Goal: Task Accomplishment & Management: Complete application form

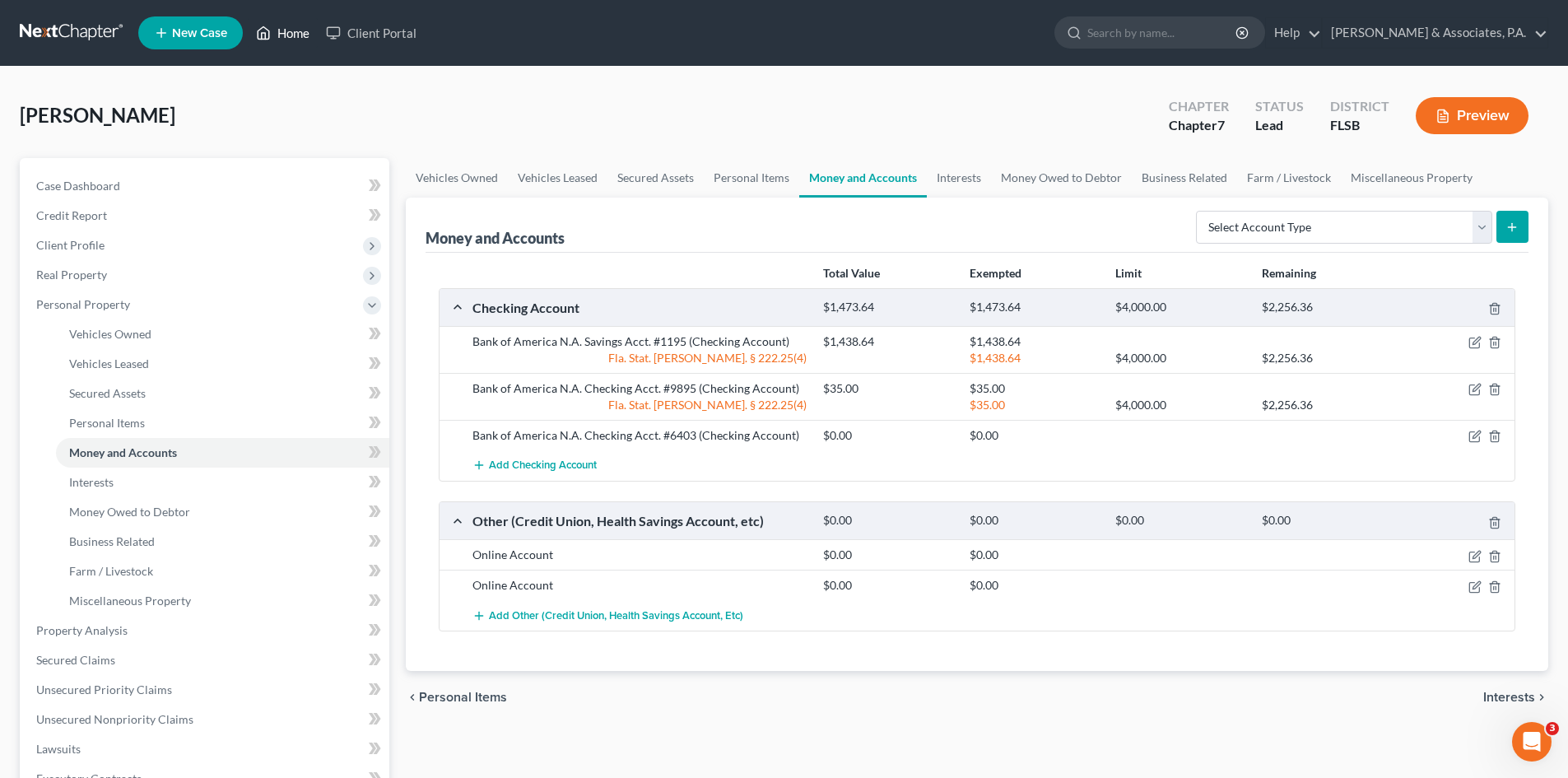
click at [271, 37] on icon at bounding box center [263, 32] width 15 height 19
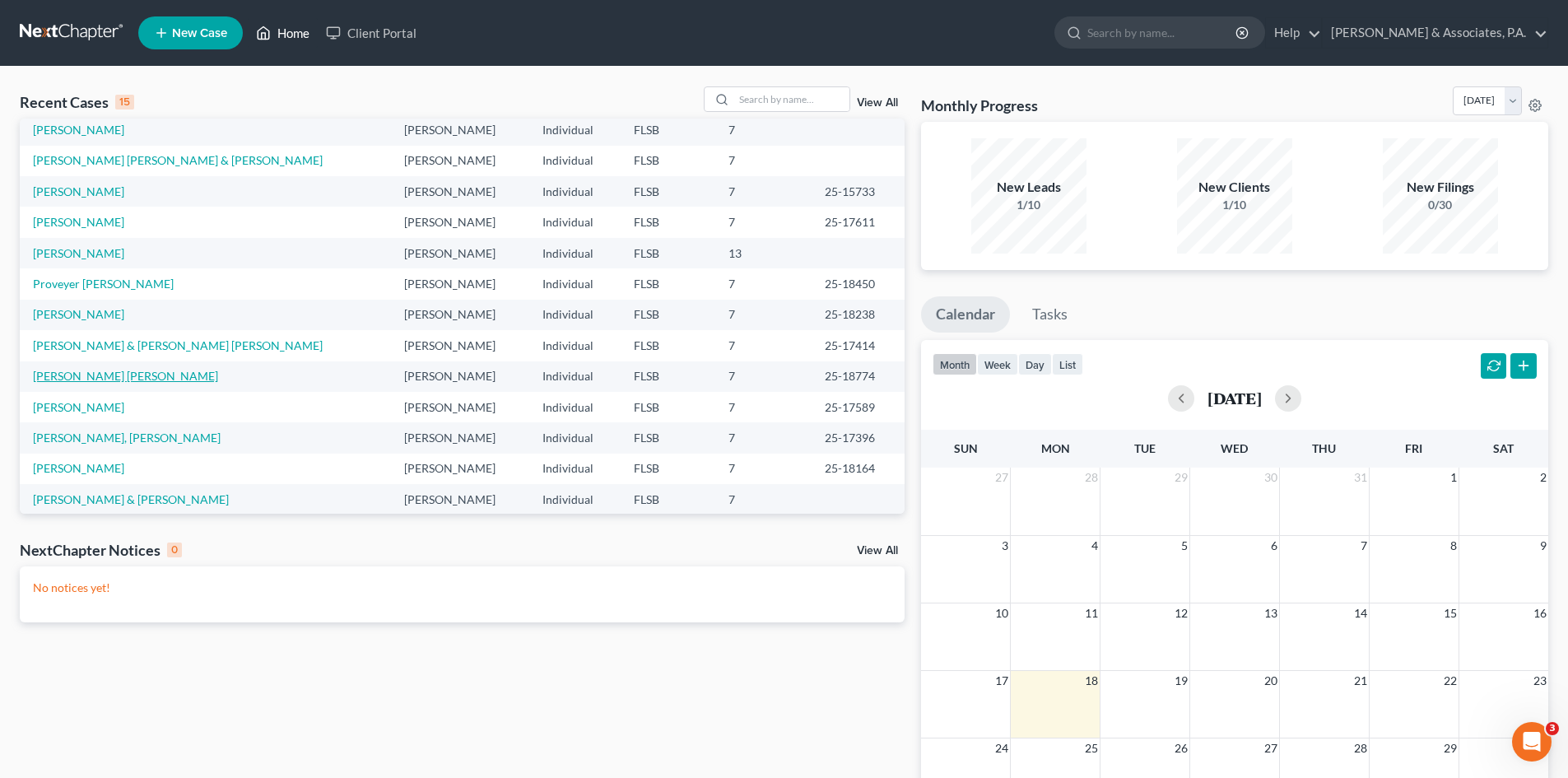
scroll to position [113, 0]
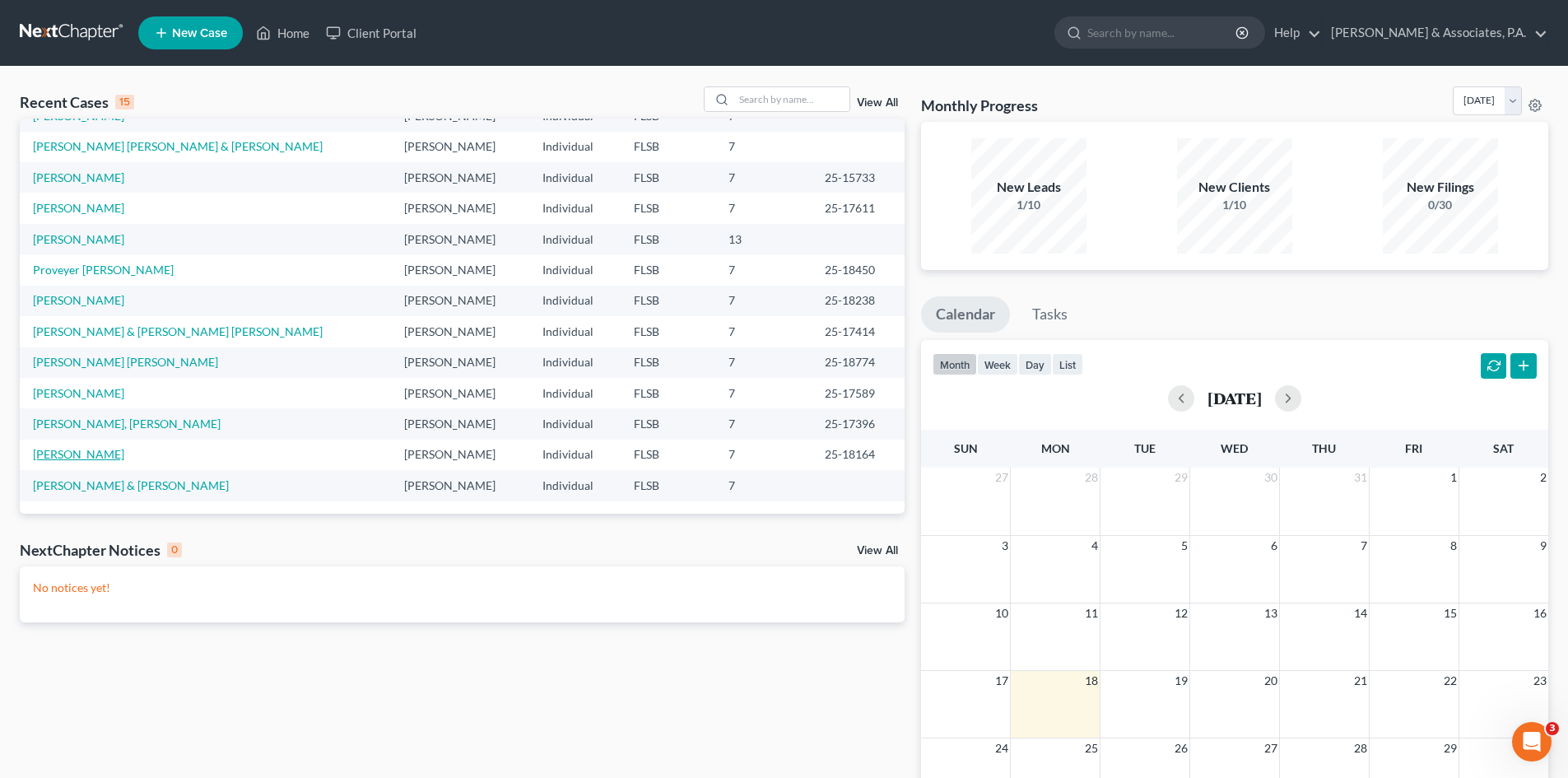
click at [82, 456] on link "[PERSON_NAME]" at bounding box center [78, 454] width 92 height 14
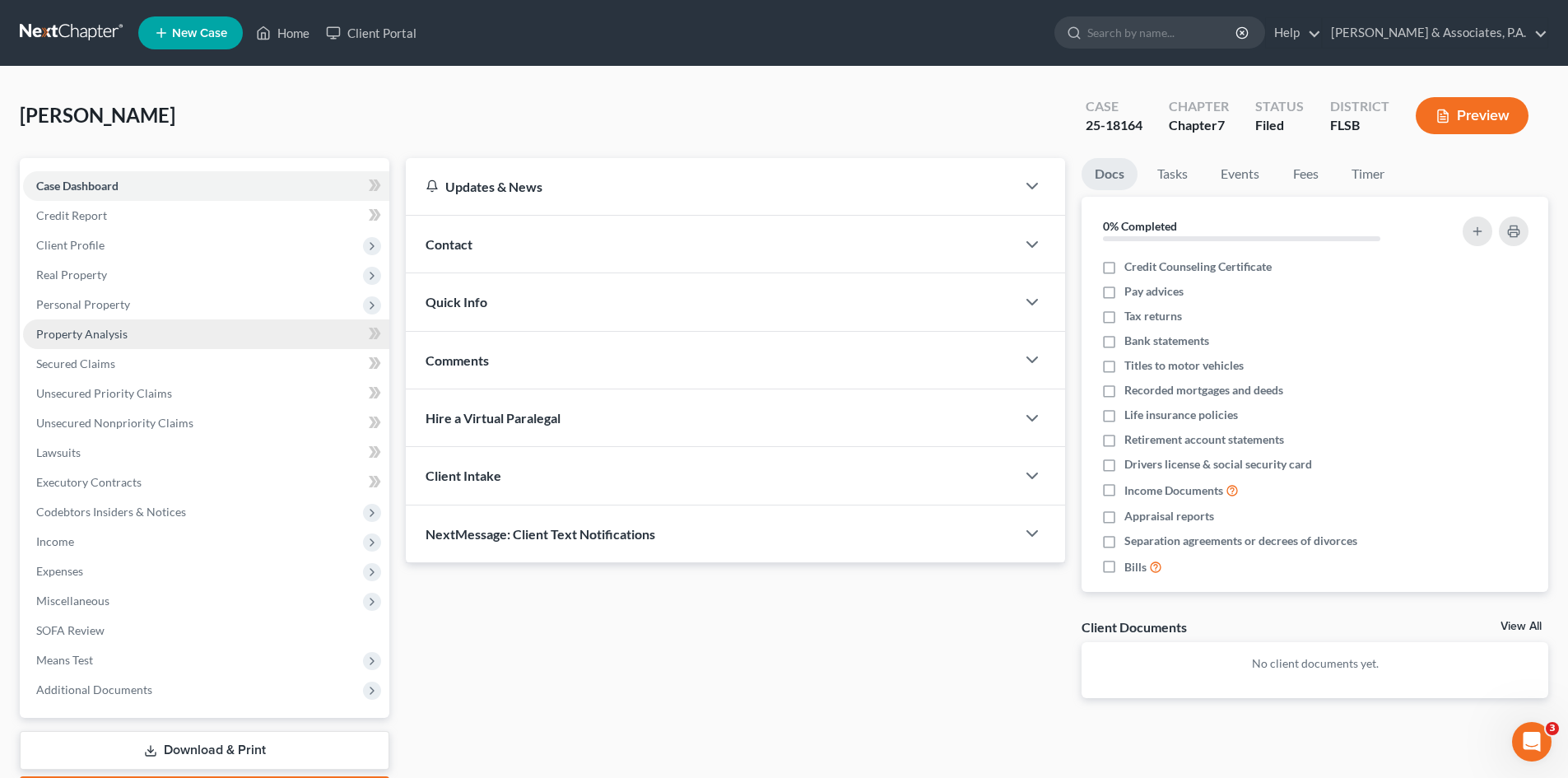
click at [88, 333] on span "Property Analysis" at bounding box center [82, 333] width 92 height 14
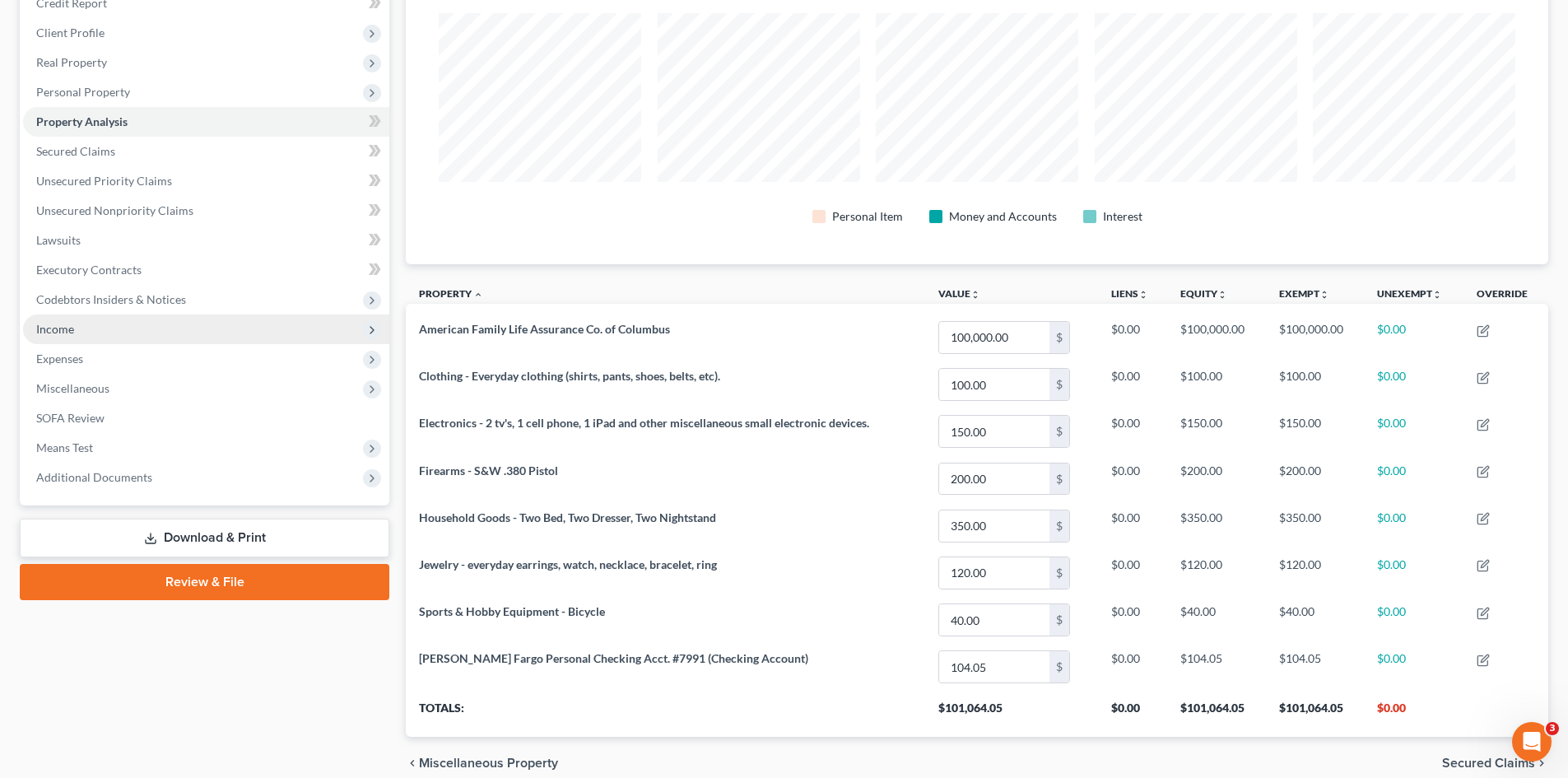
scroll to position [122, 0]
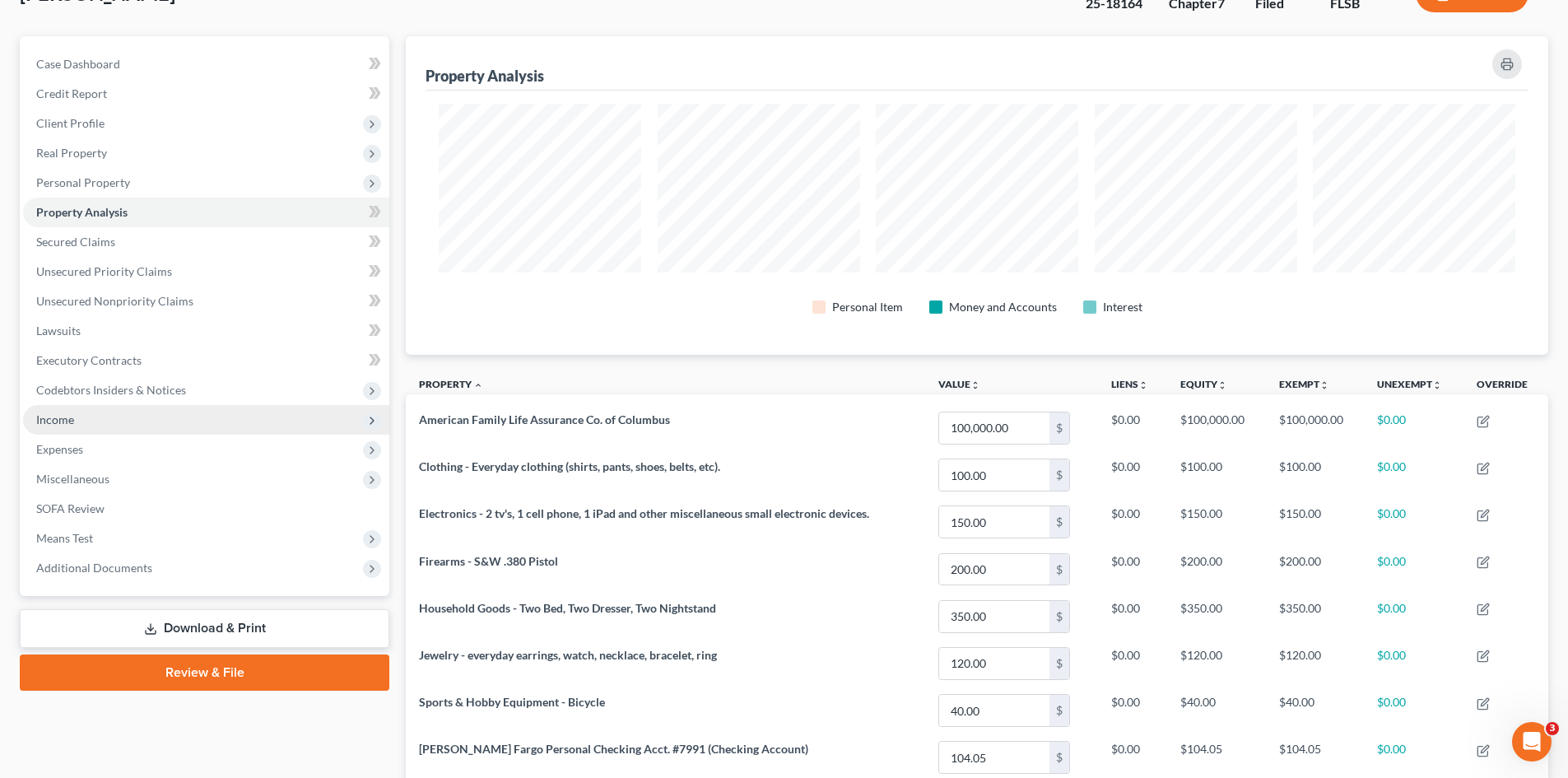
click at [125, 413] on span "Income" at bounding box center [205, 419] width 366 height 29
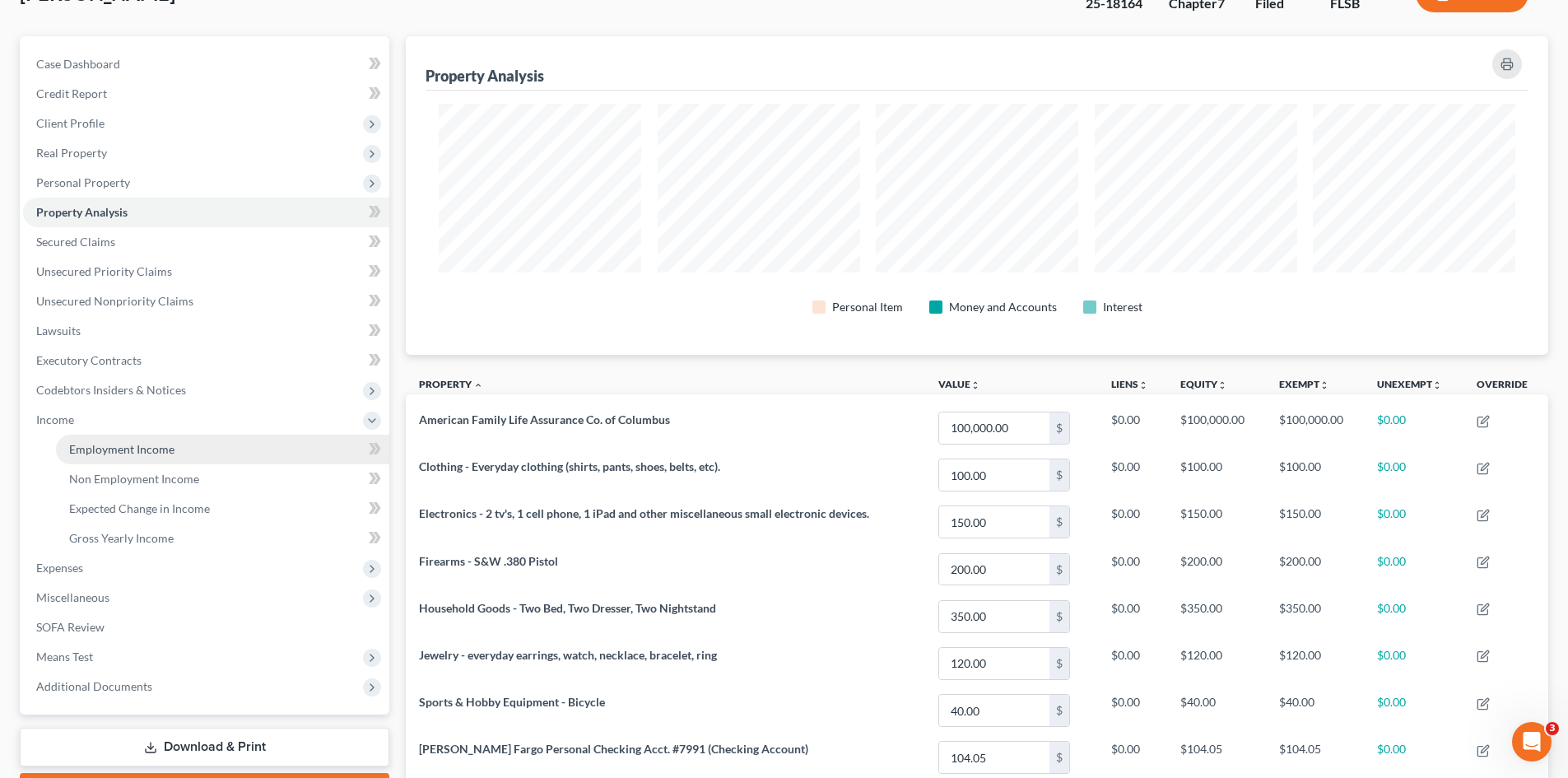
click at [144, 446] on span "Employment Income" at bounding box center [121, 449] width 105 height 14
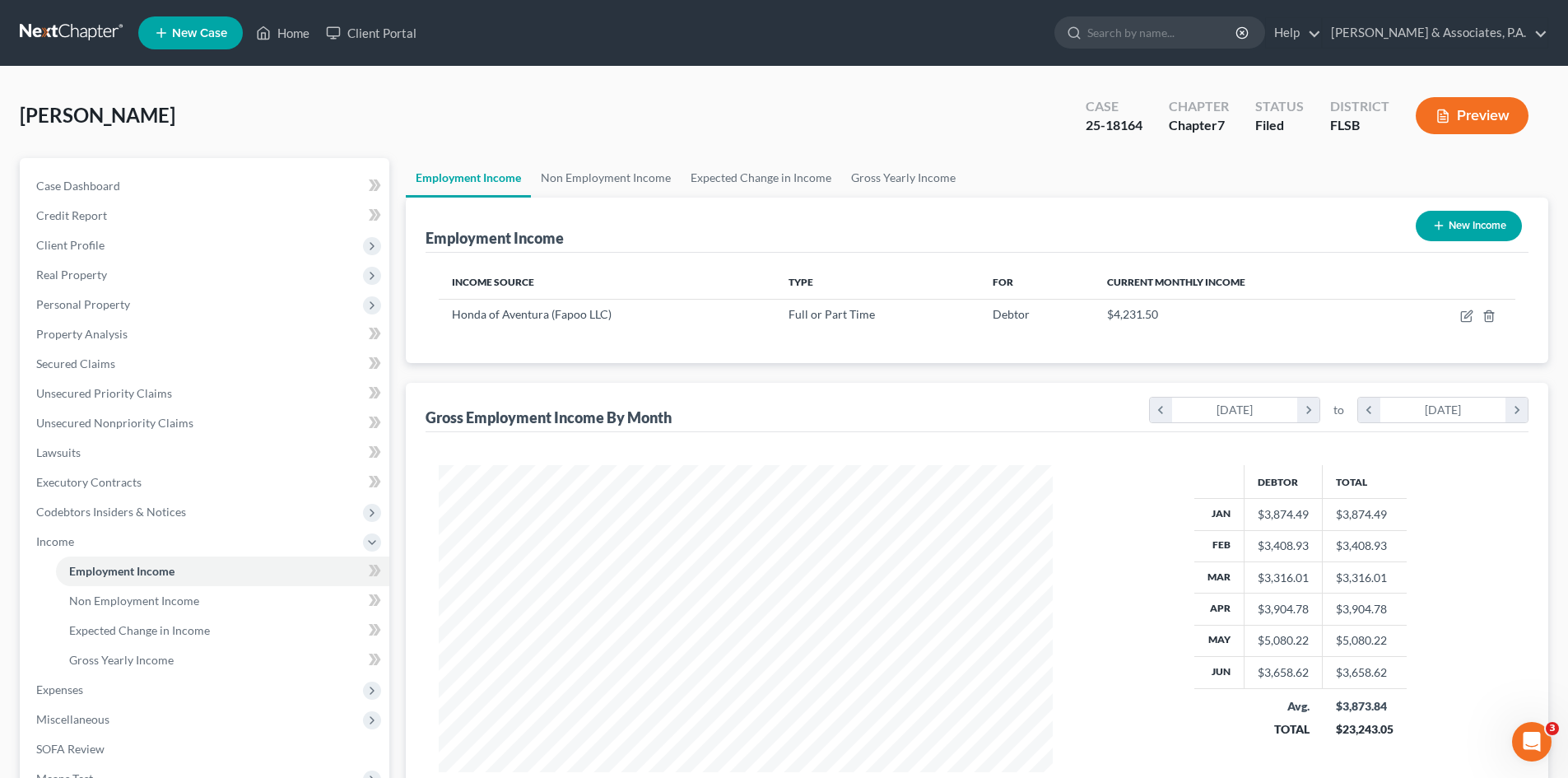
scroll to position [307, 647]
click at [609, 174] on link "Non Employment Income" at bounding box center [606, 178] width 150 height 40
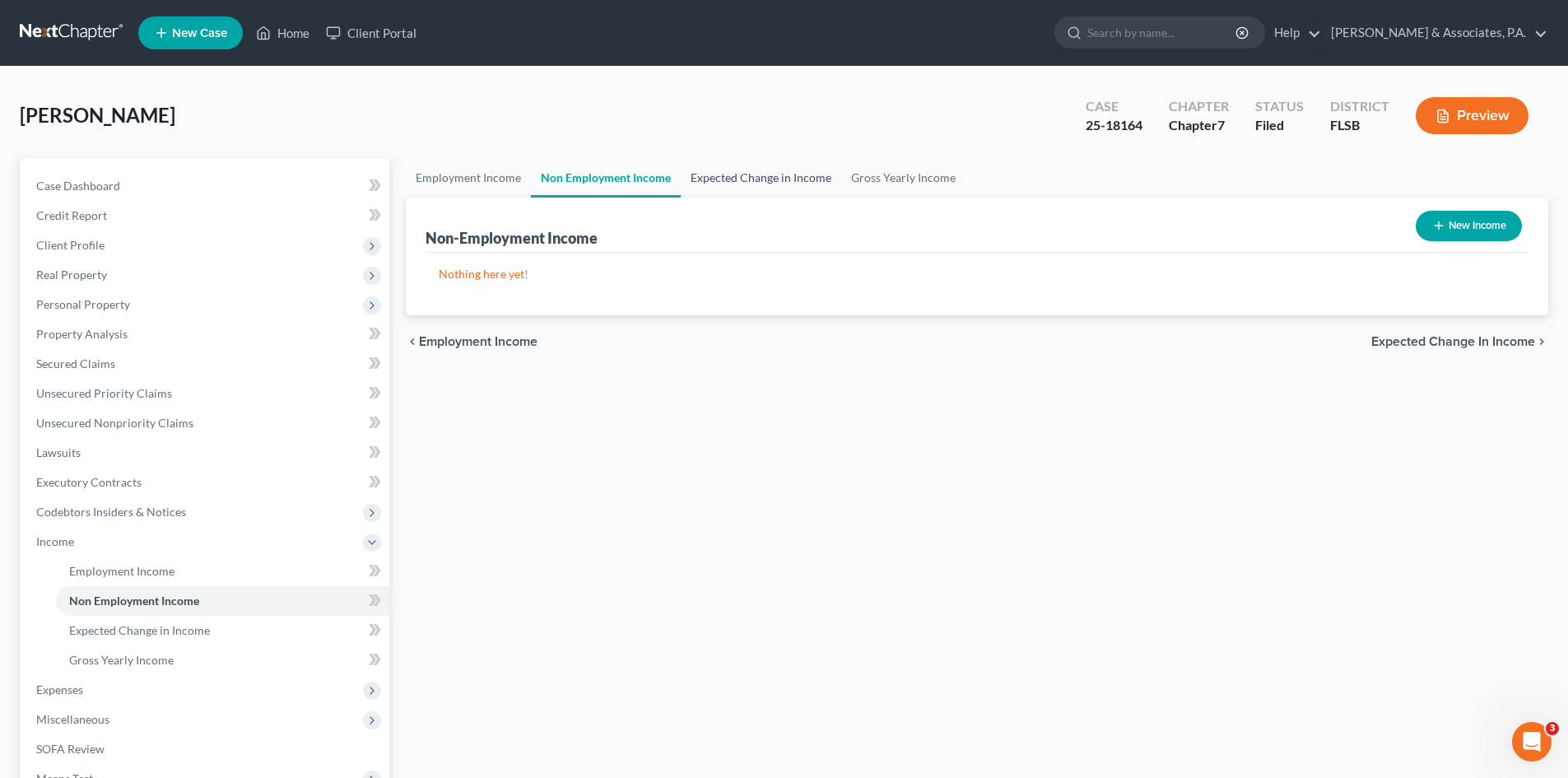
click at [754, 171] on link "Expected Change in Income" at bounding box center [761, 178] width 161 height 40
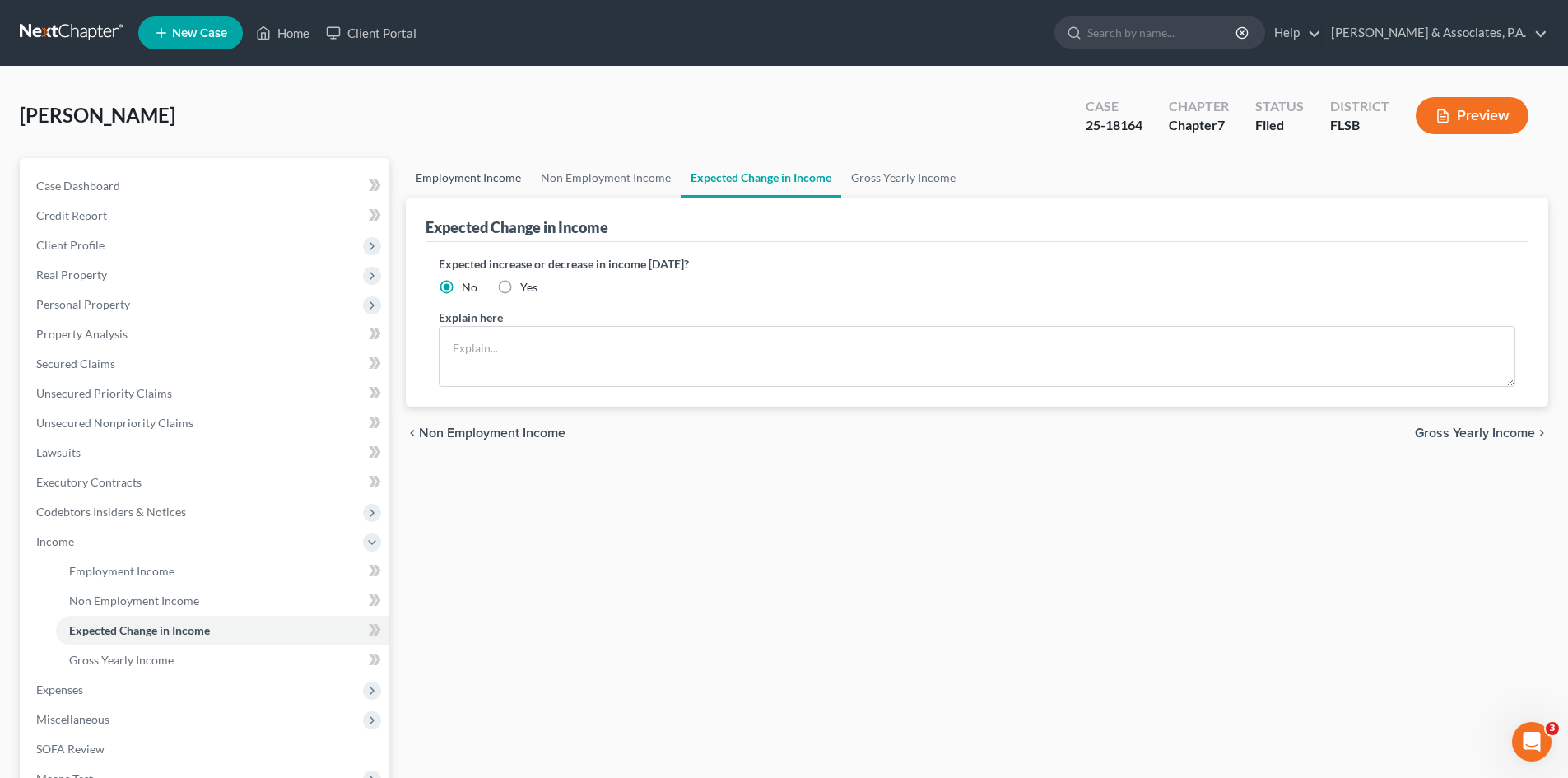
click at [461, 170] on link "Employment Income" at bounding box center [468, 178] width 125 height 40
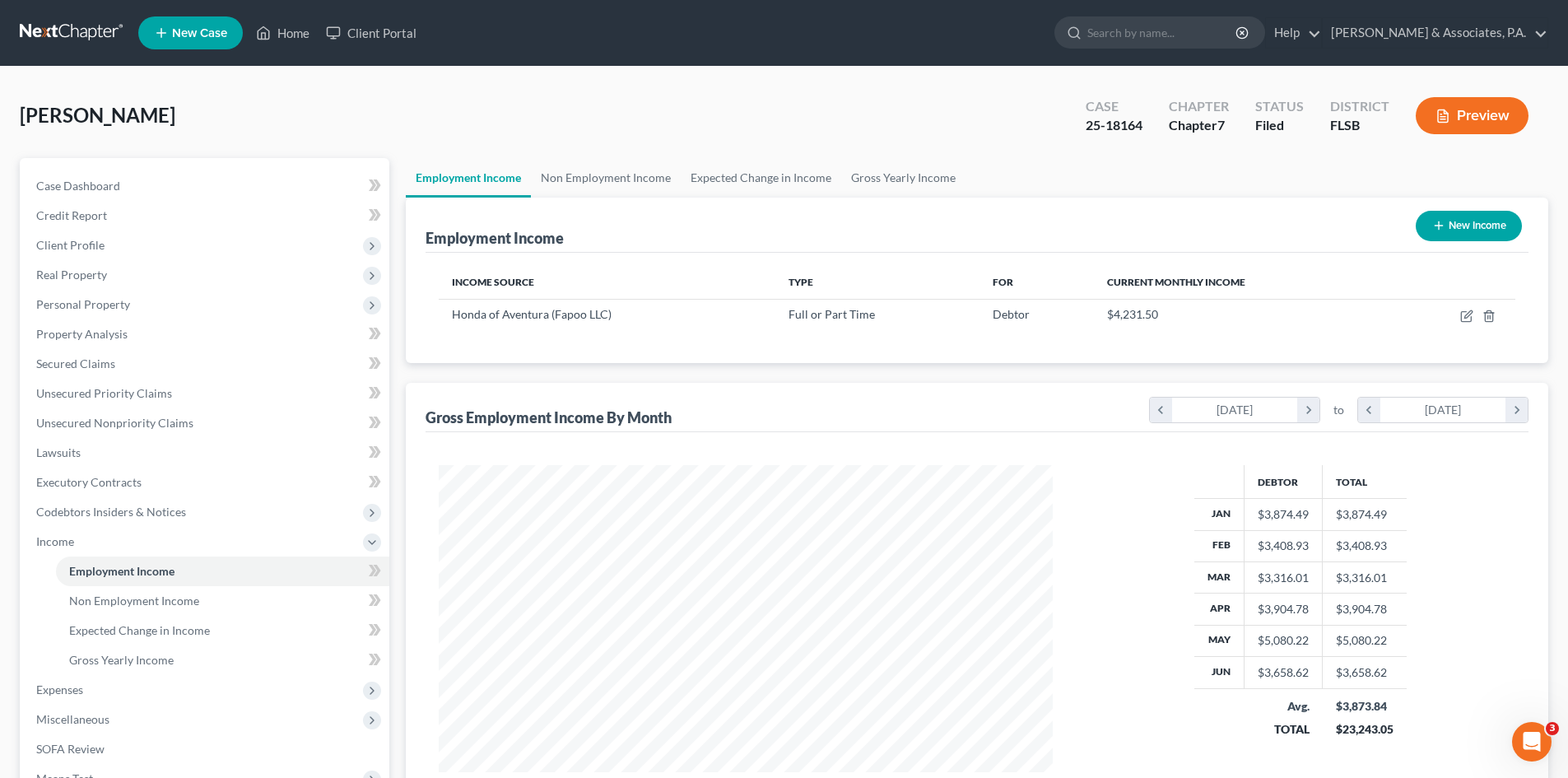
scroll to position [307, 647]
click at [93, 306] on span "Personal Property" at bounding box center [83, 304] width 94 height 14
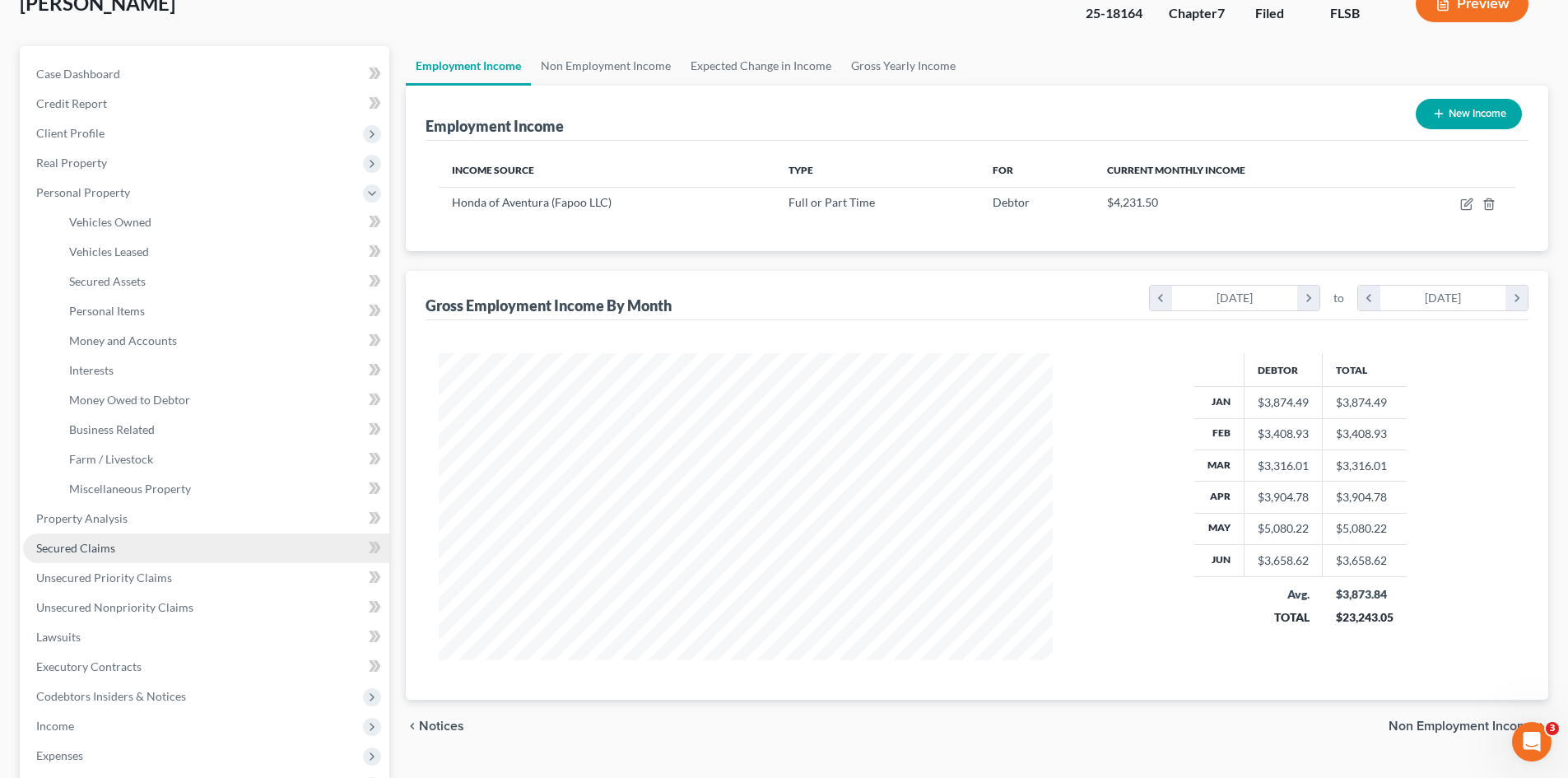
scroll to position [83, 0]
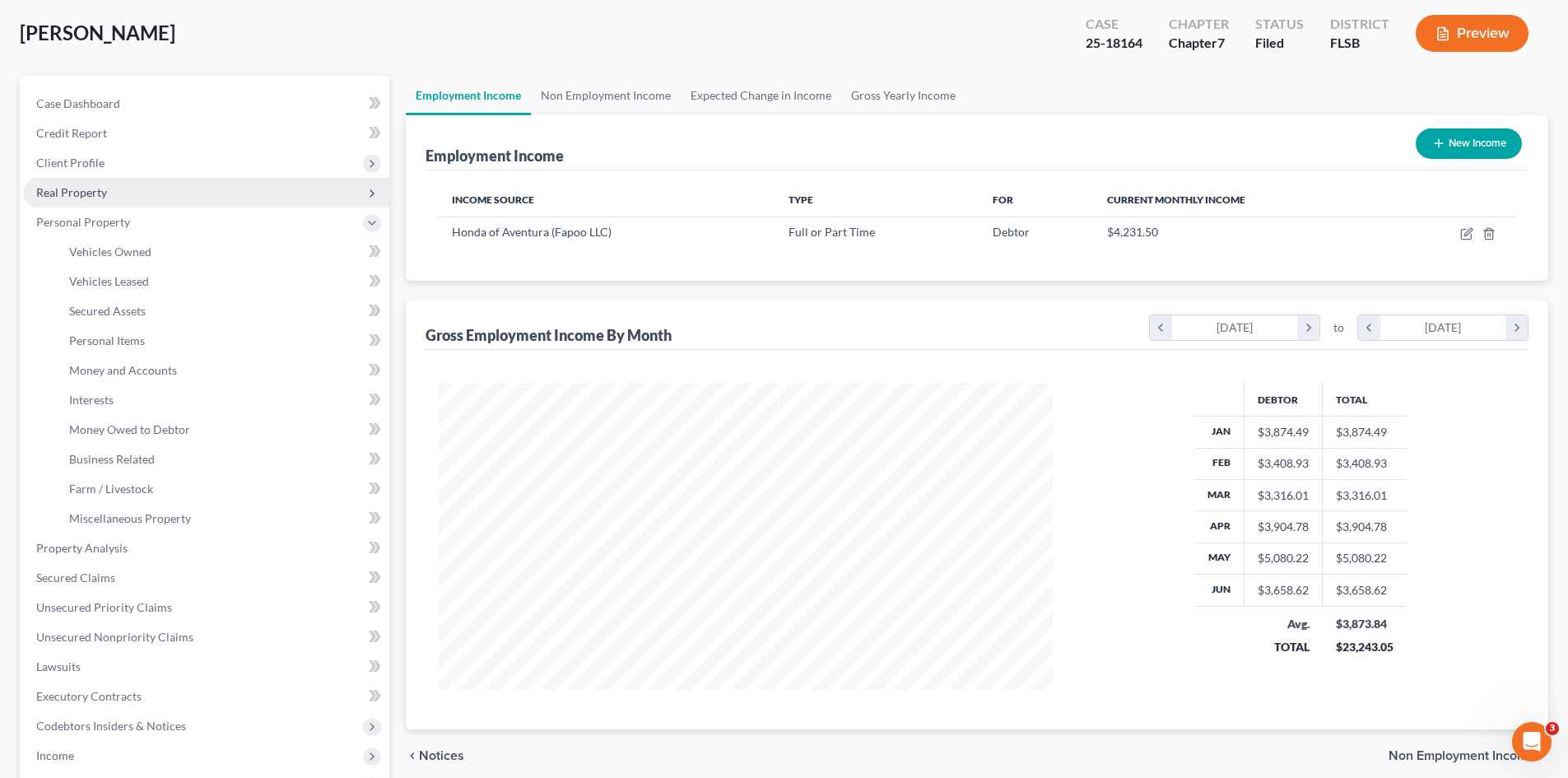
click at [106, 196] on span "Real Property" at bounding box center [205, 192] width 366 height 29
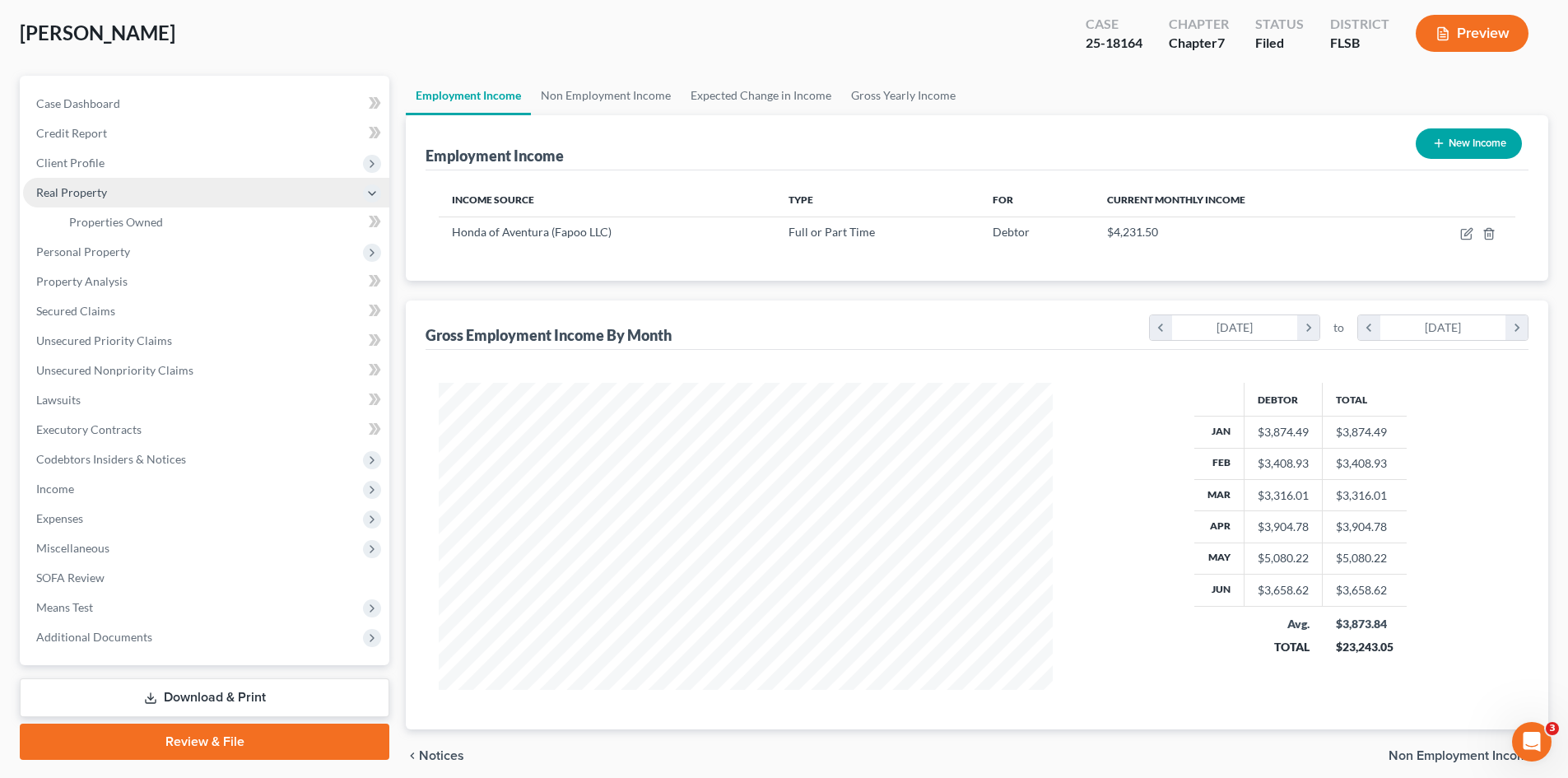
click at [114, 199] on span "Real Property" at bounding box center [205, 192] width 366 height 29
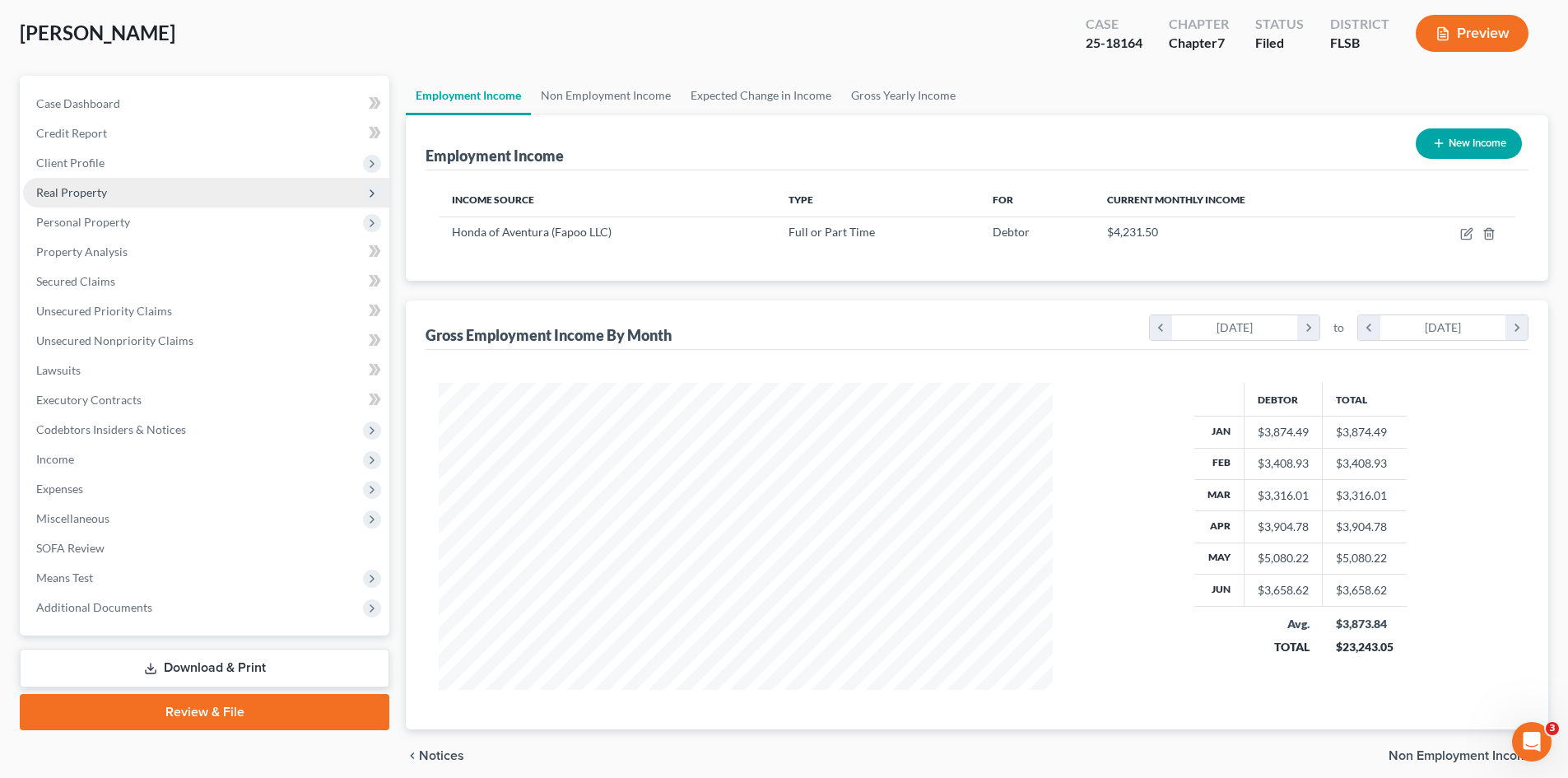
click at [117, 193] on span "Real Property" at bounding box center [205, 192] width 366 height 29
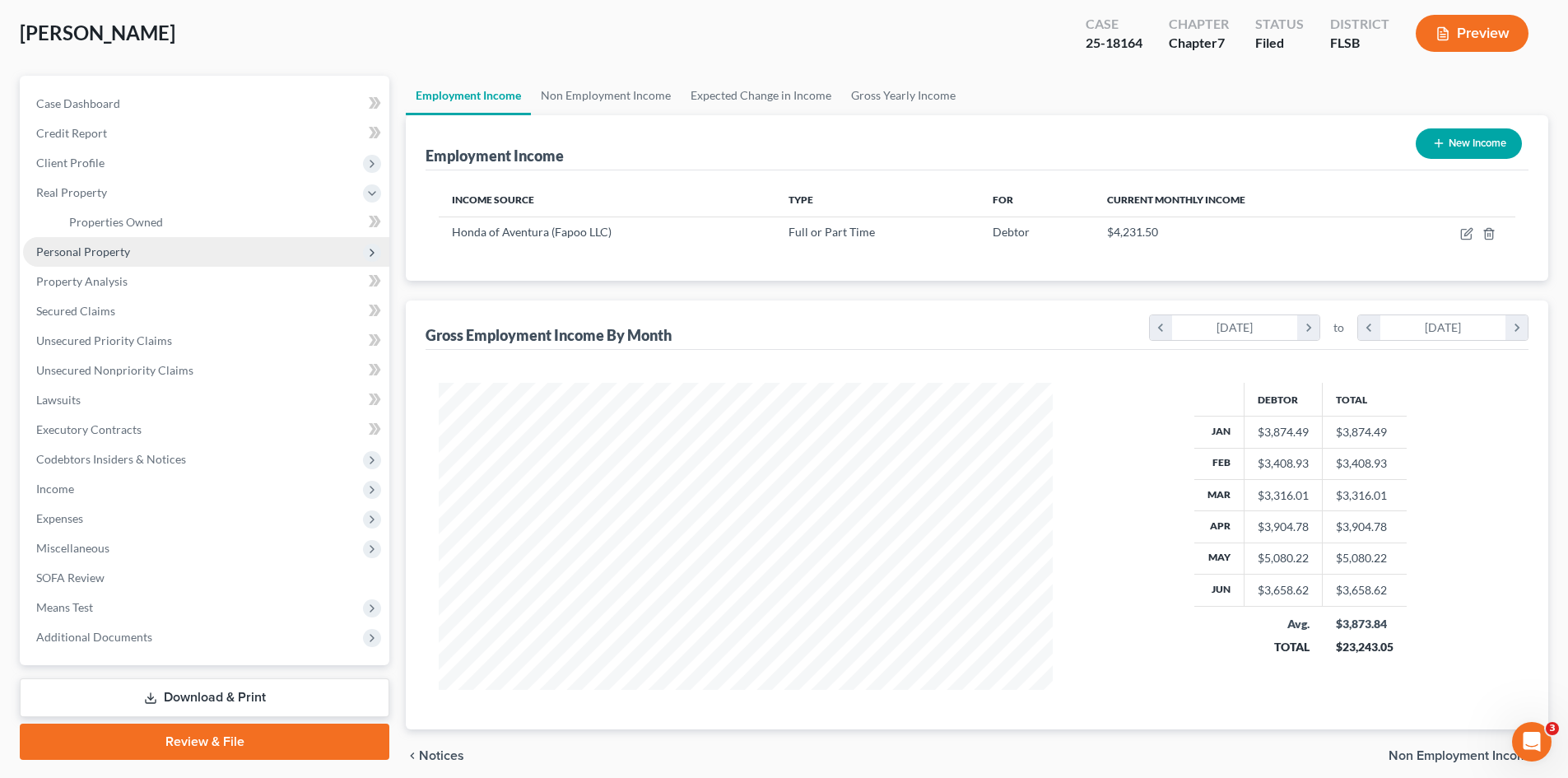
click at [126, 248] on span "Personal Property" at bounding box center [83, 251] width 94 height 14
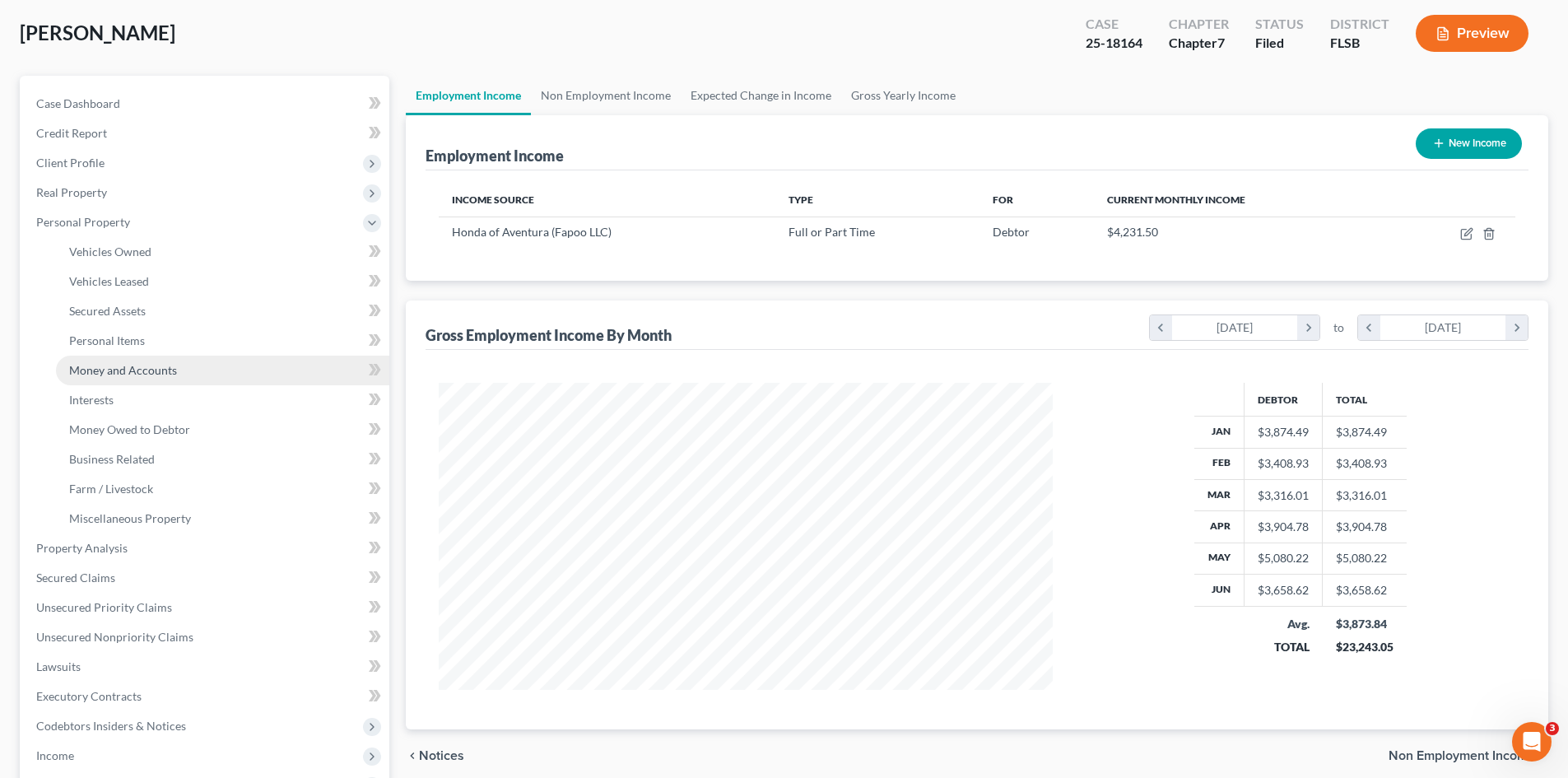
click at [149, 366] on span "Money and Accounts" at bounding box center [123, 370] width 108 height 14
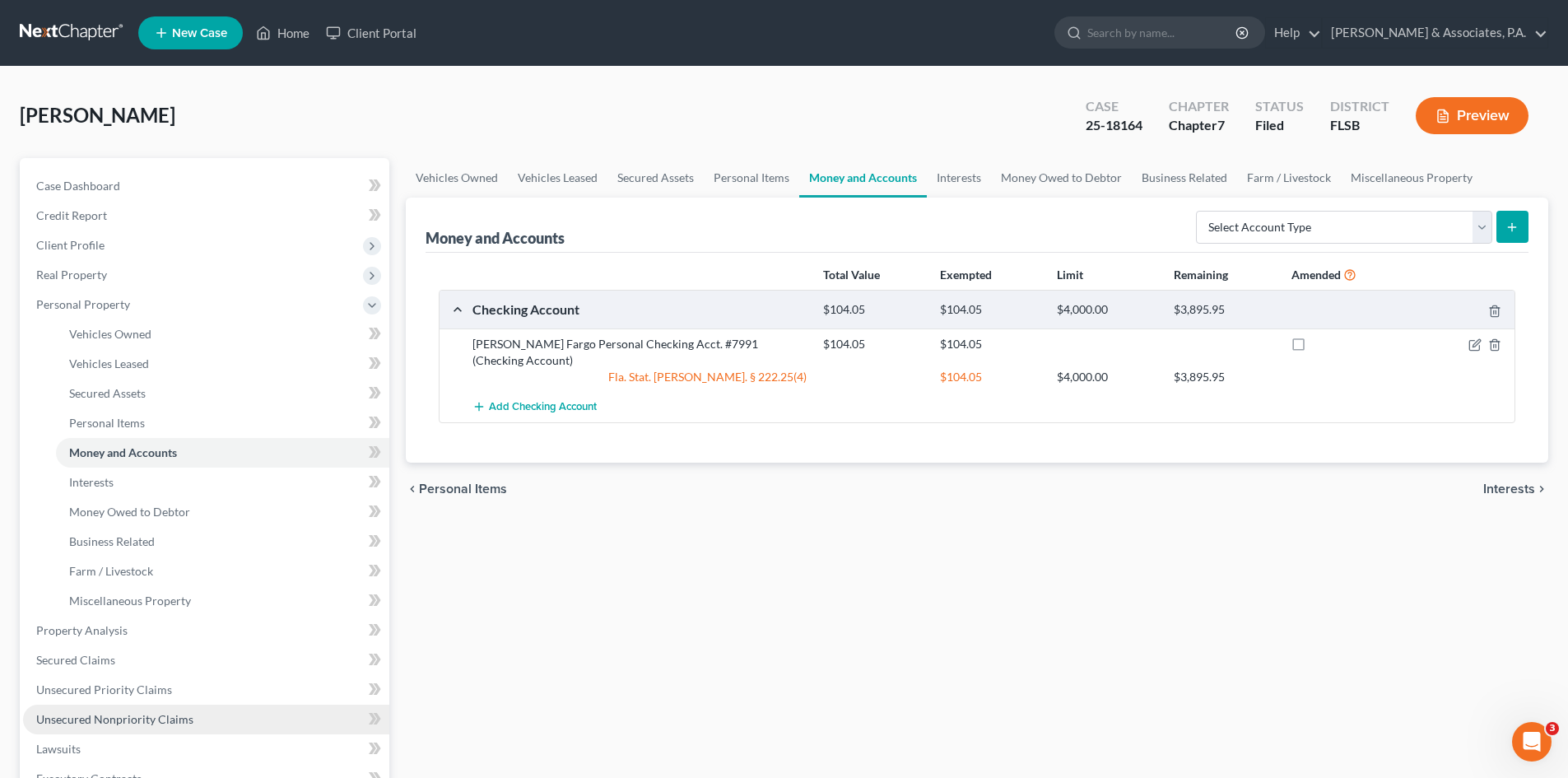
click at [124, 716] on span "Unsecured Nonpriority Claims" at bounding box center [114, 719] width 157 height 14
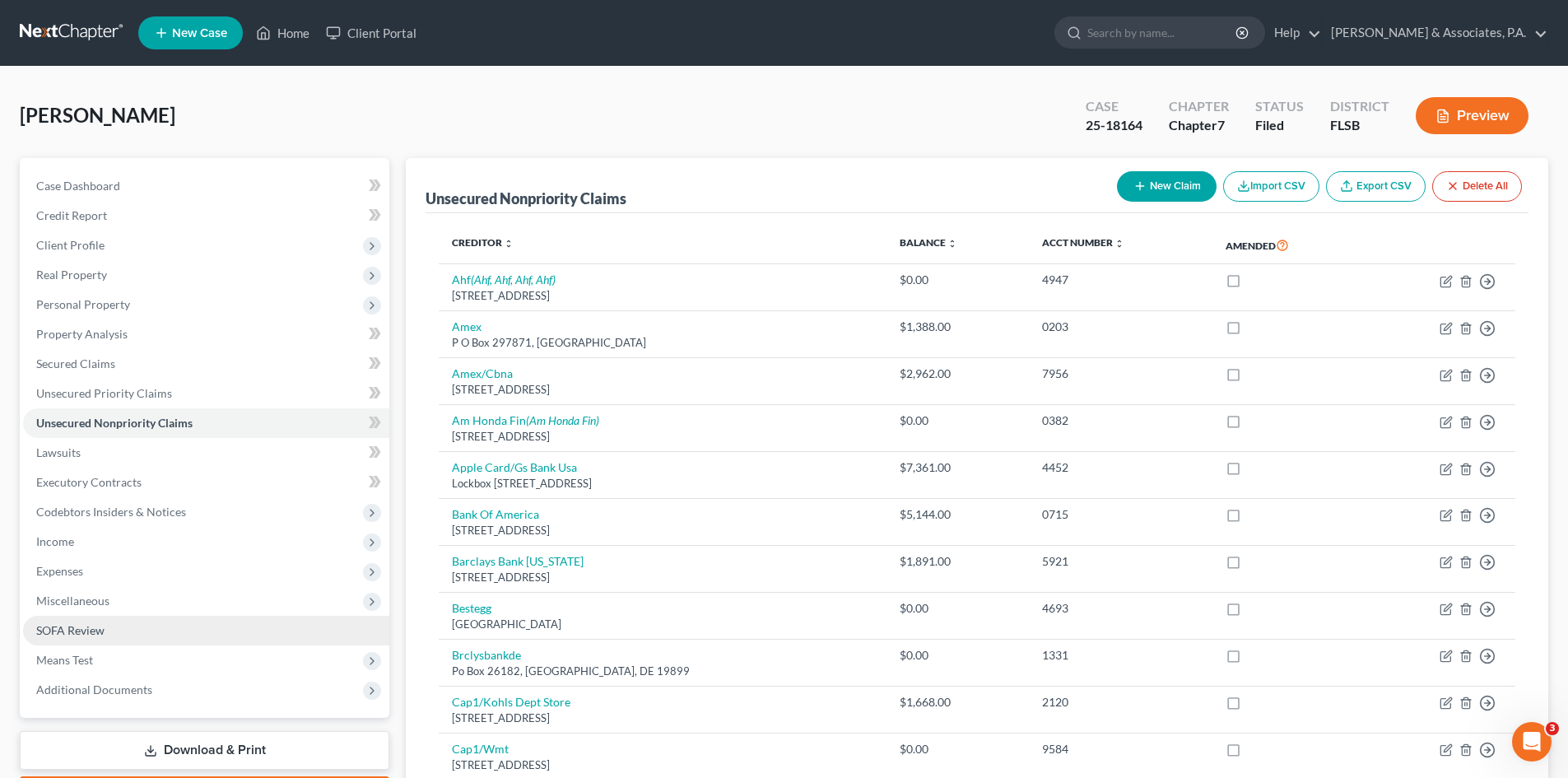
click at [125, 633] on link "SOFA Review" at bounding box center [205, 631] width 366 height 29
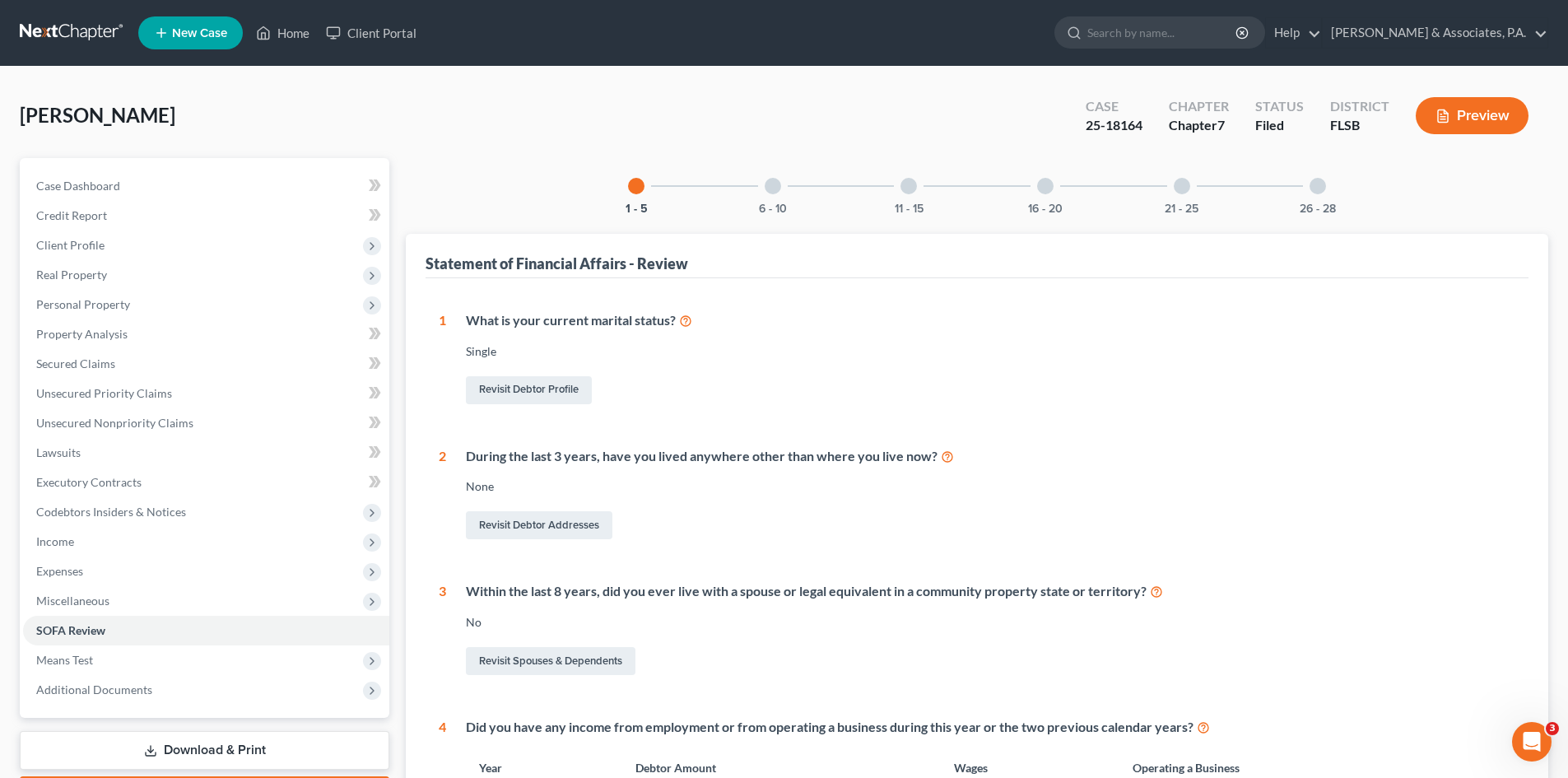
click at [1320, 190] on div at bounding box center [1318, 186] width 17 height 17
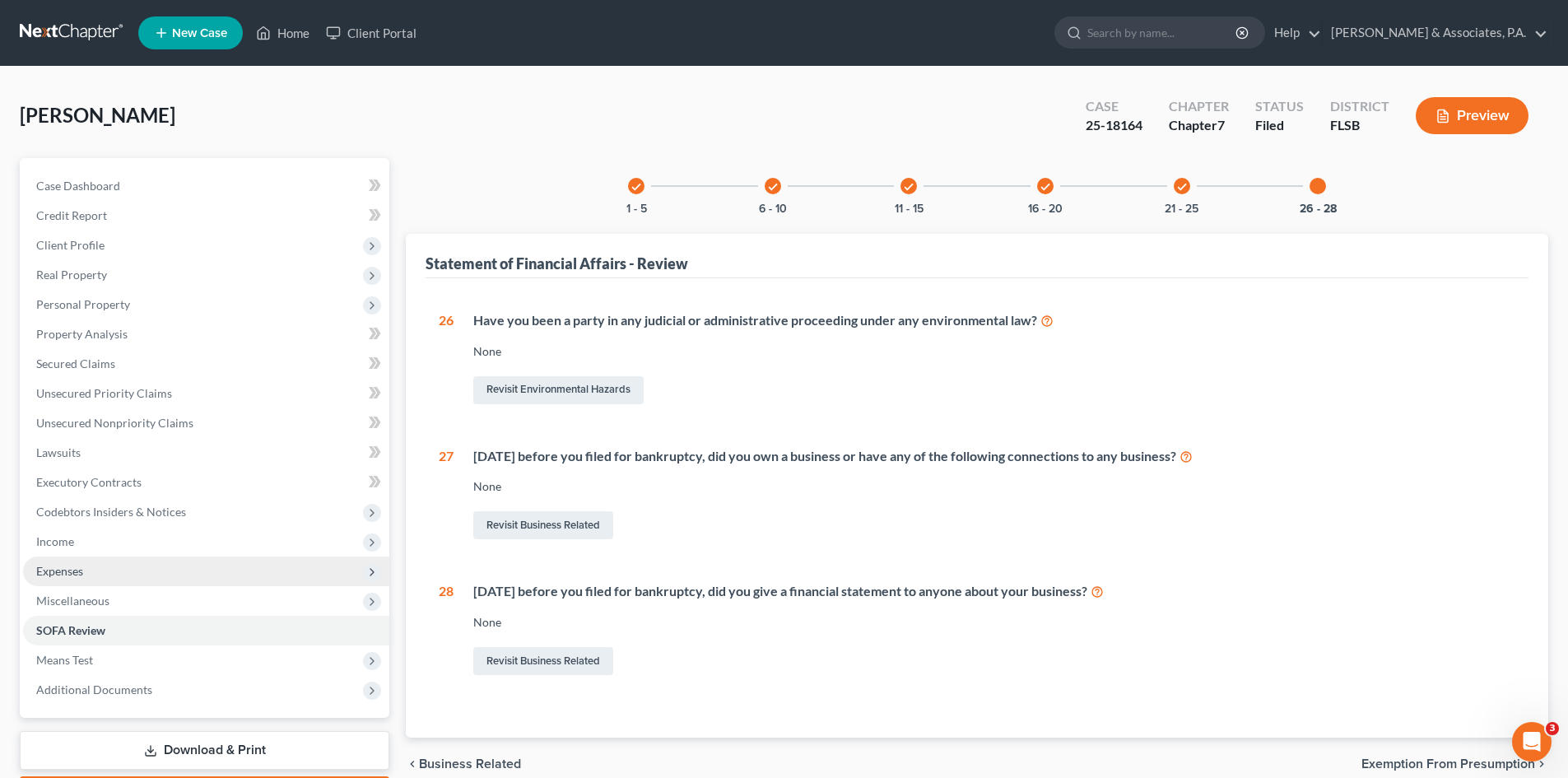
click at [74, 564] on span "Expenses" at bounding box center [60, 571] width 47 height 14
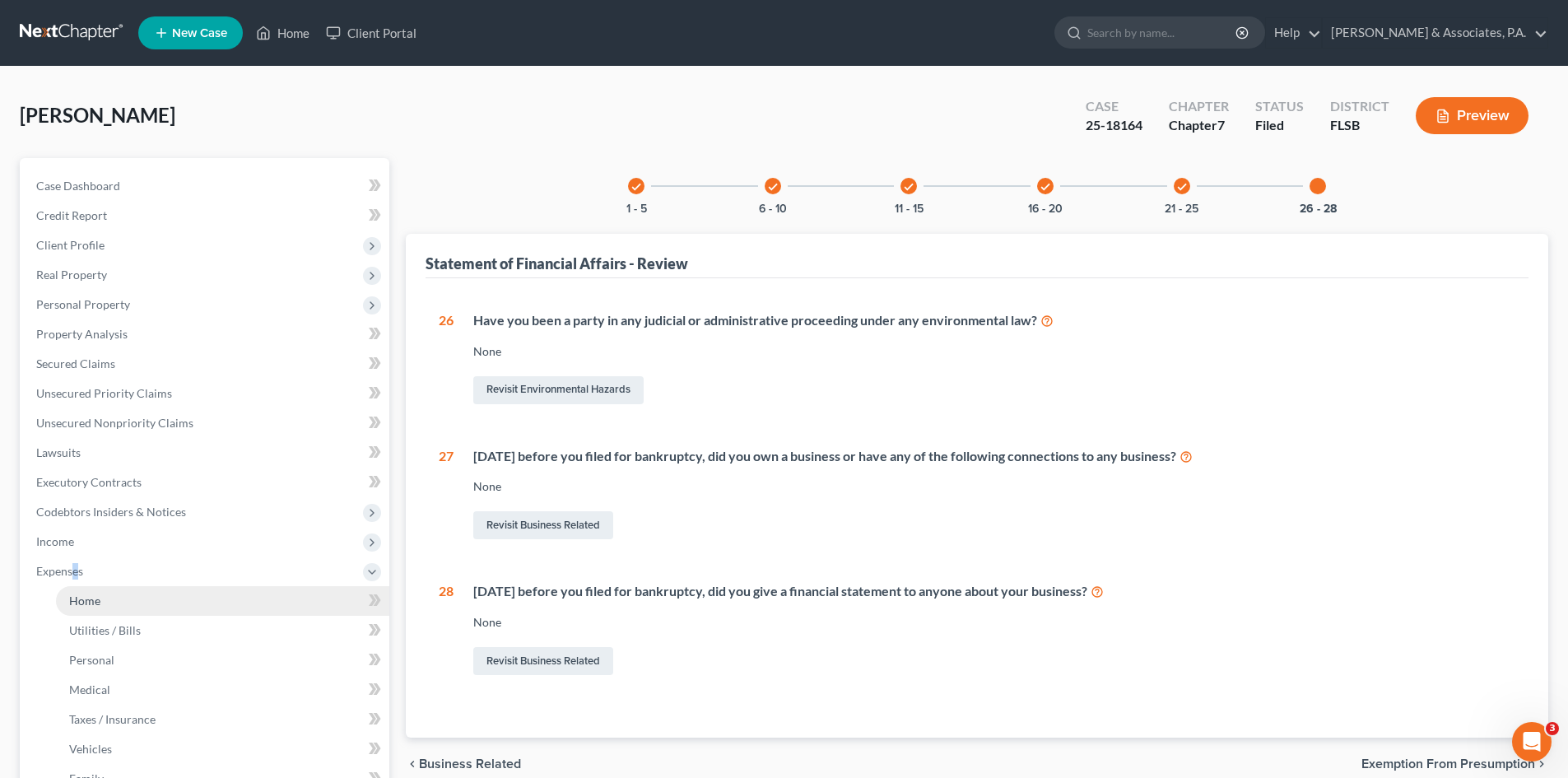
click at [78, 605] on span "Home" at bounding box center [84, 600] width 31 height 14
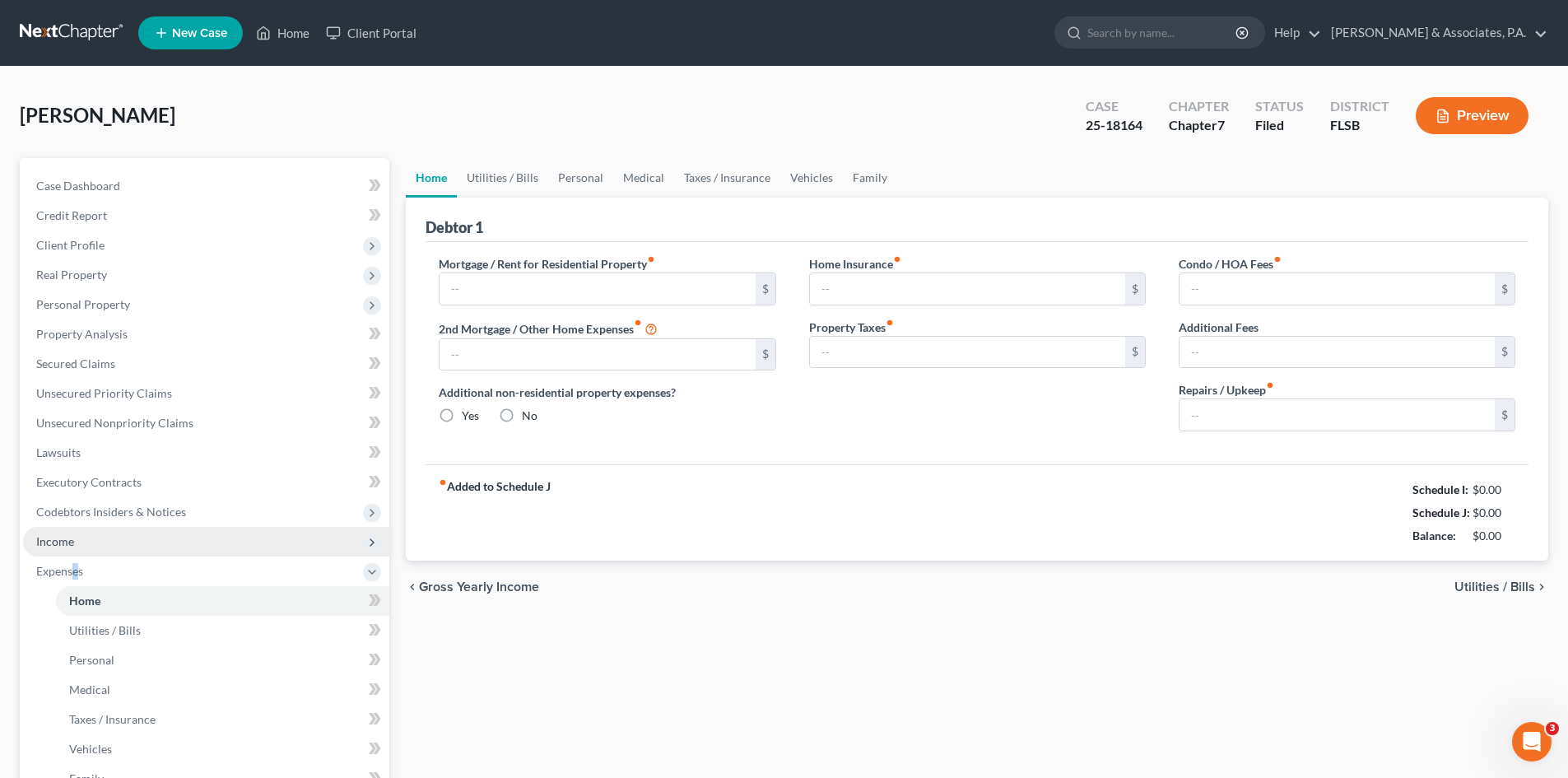
type input "1,000.00"
type input "0.00"
radio input "true"
type input "0.00"
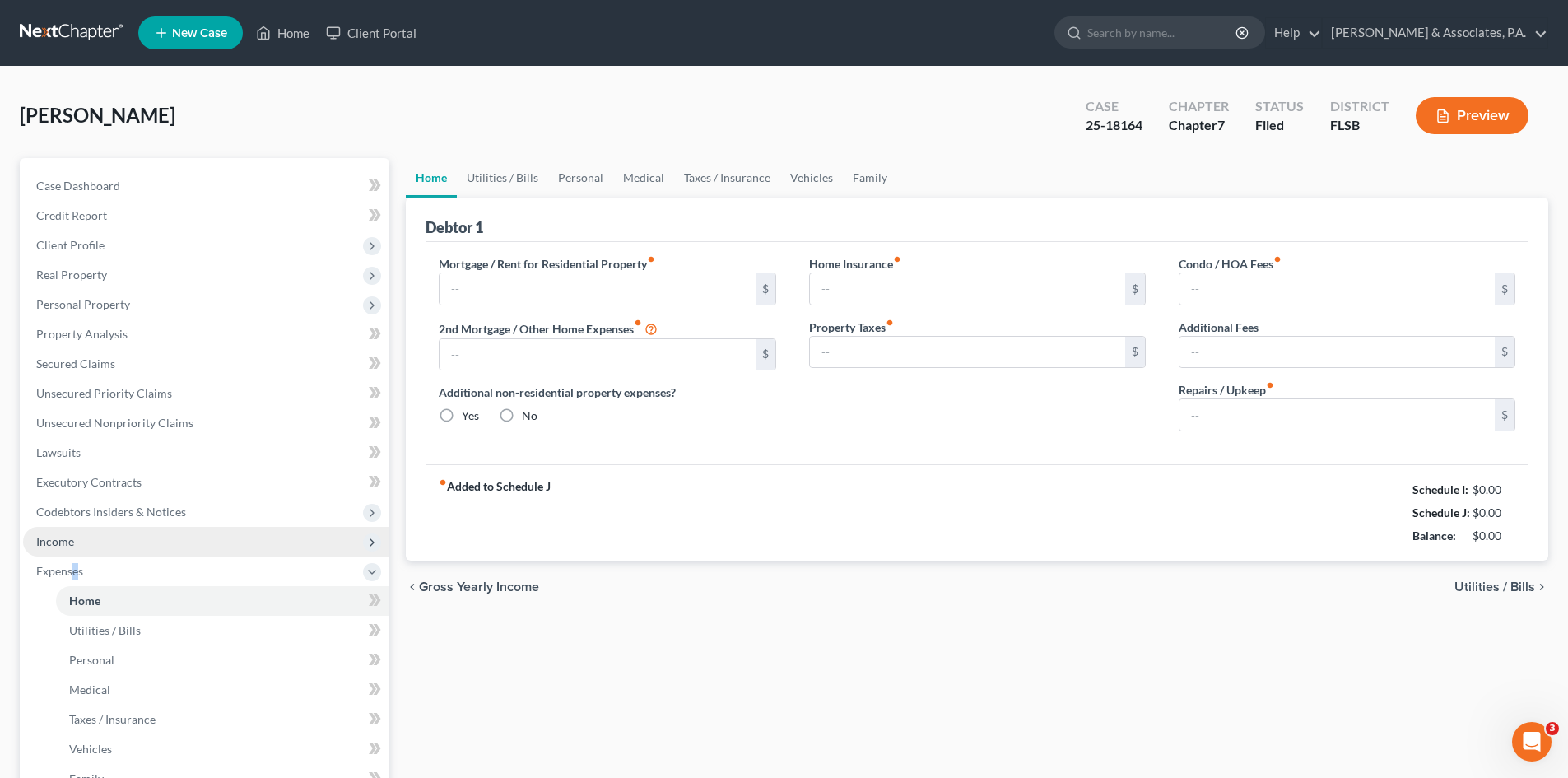
type input "0.00"
type input "80.00"
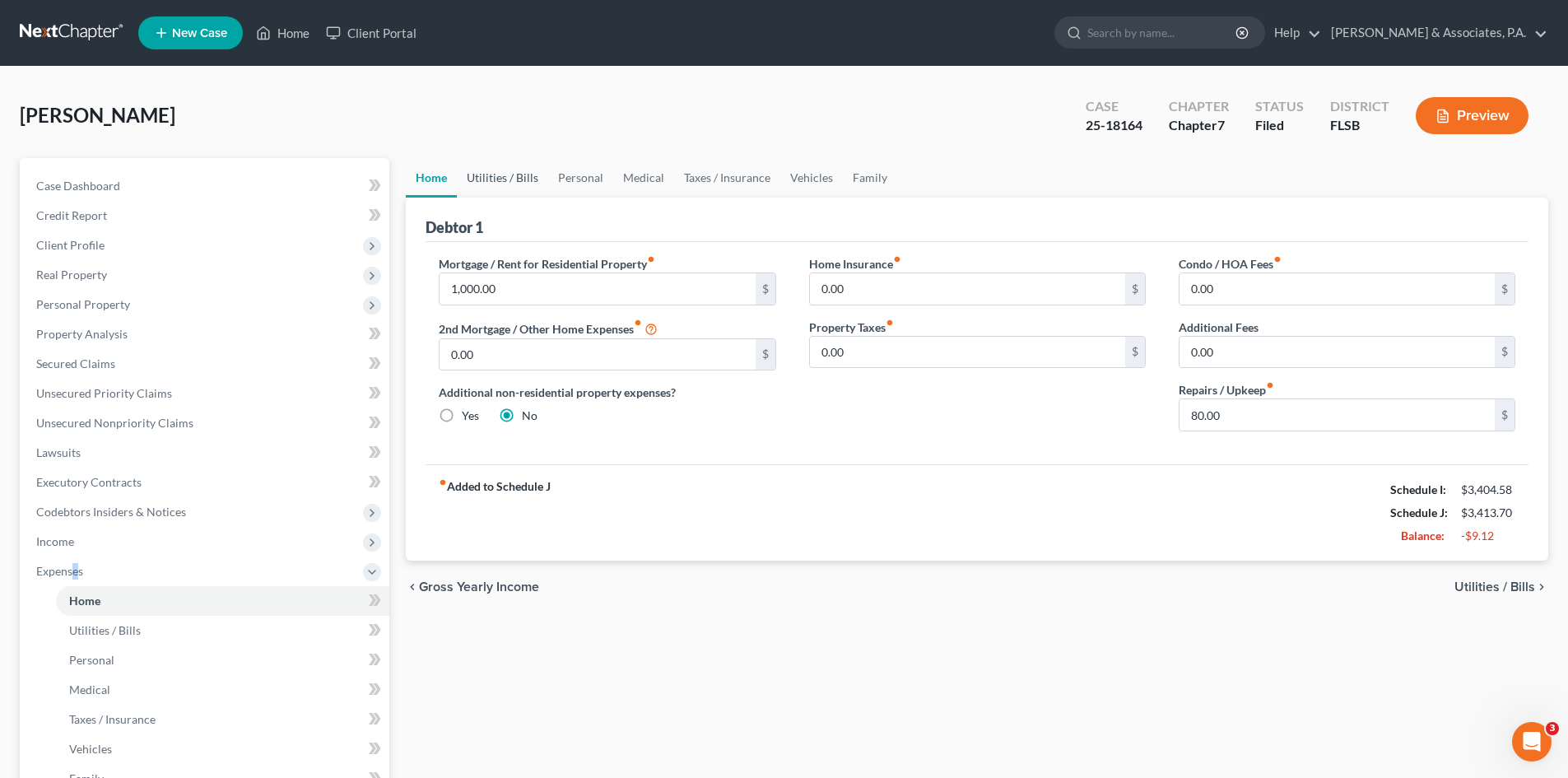
click at [500, 178] on link "Utilities / Bills" at bounding box center [502, 178] width 92 height 40
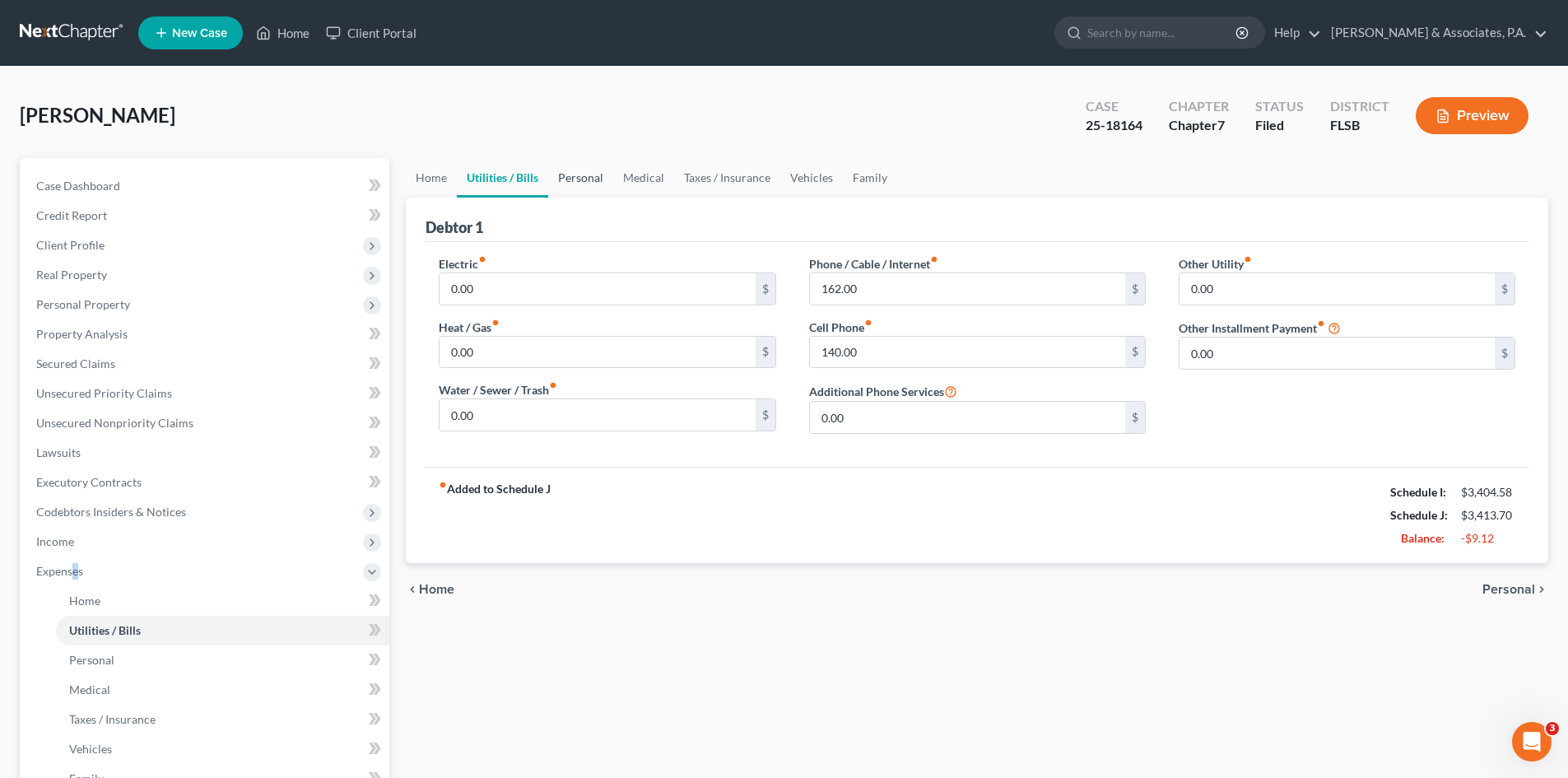
click at [586, 179] on link "Personal" at bounding box center [580, 178] width 65 height 40
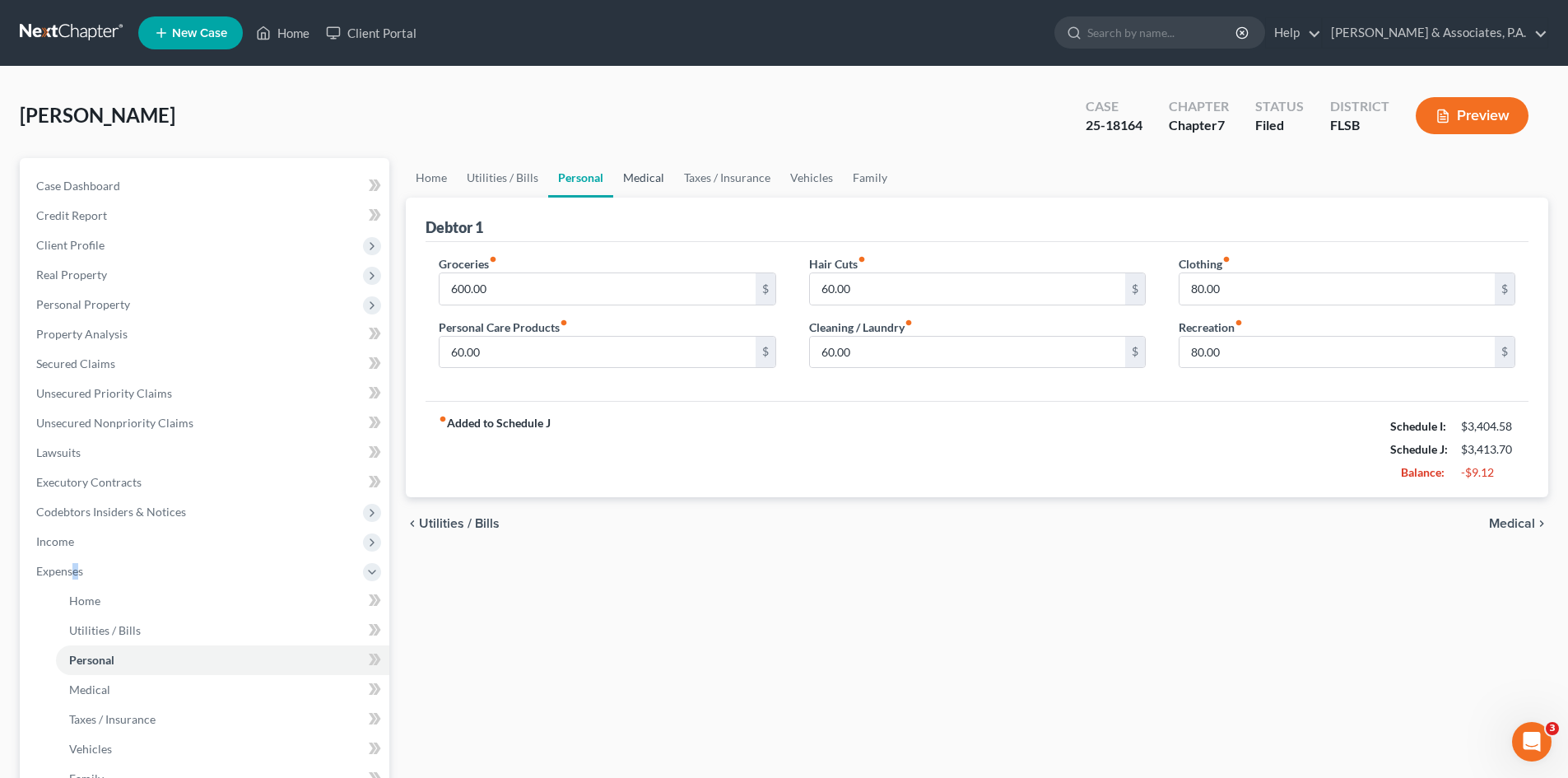
click at [641, 173] on link "Medical" at bounding box center [644, 178] width 61 height 40
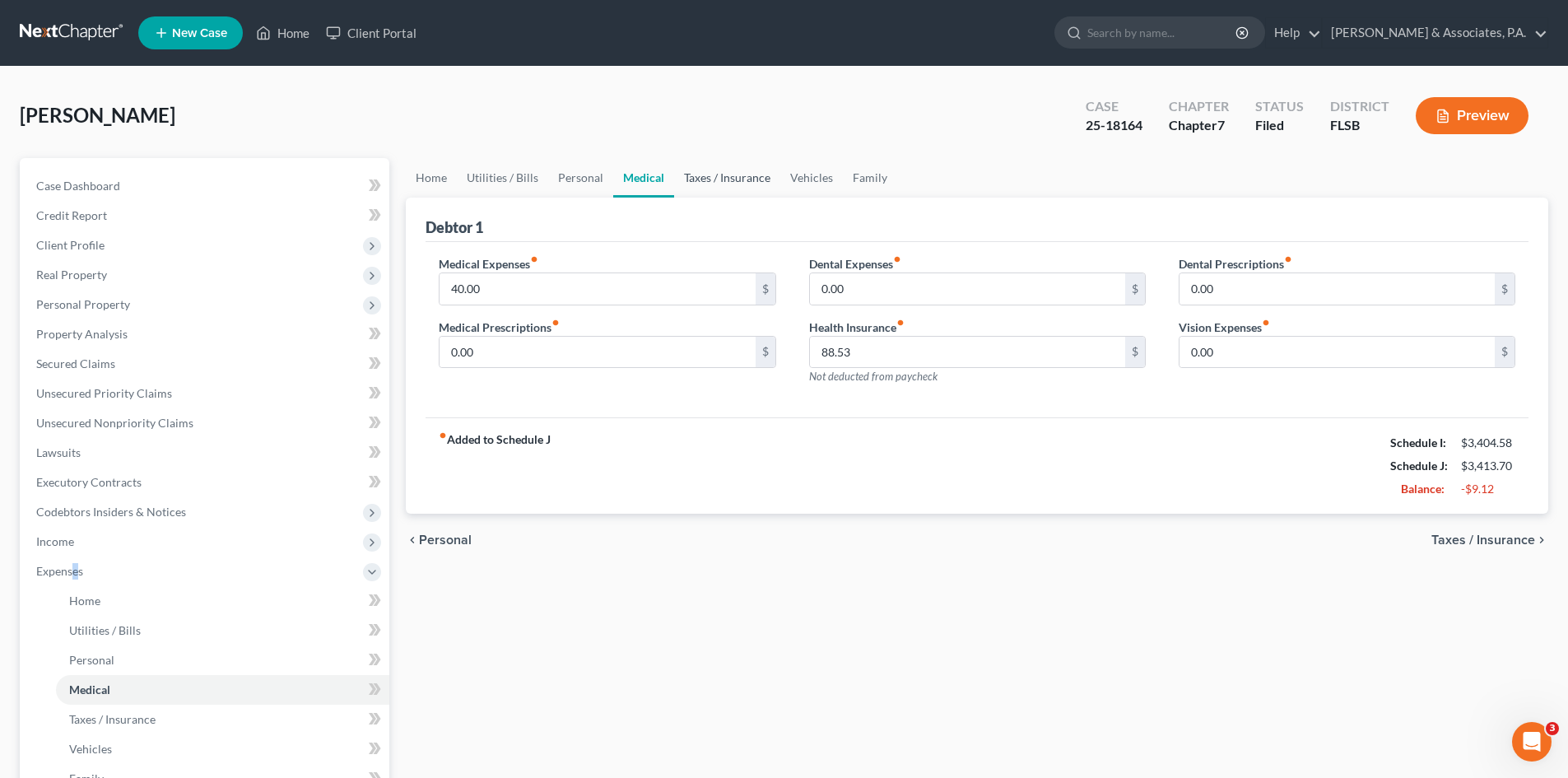
click at [719, 177] on link "Taxes / Insurance" at bounding box center [727, 178] width 106 height 40
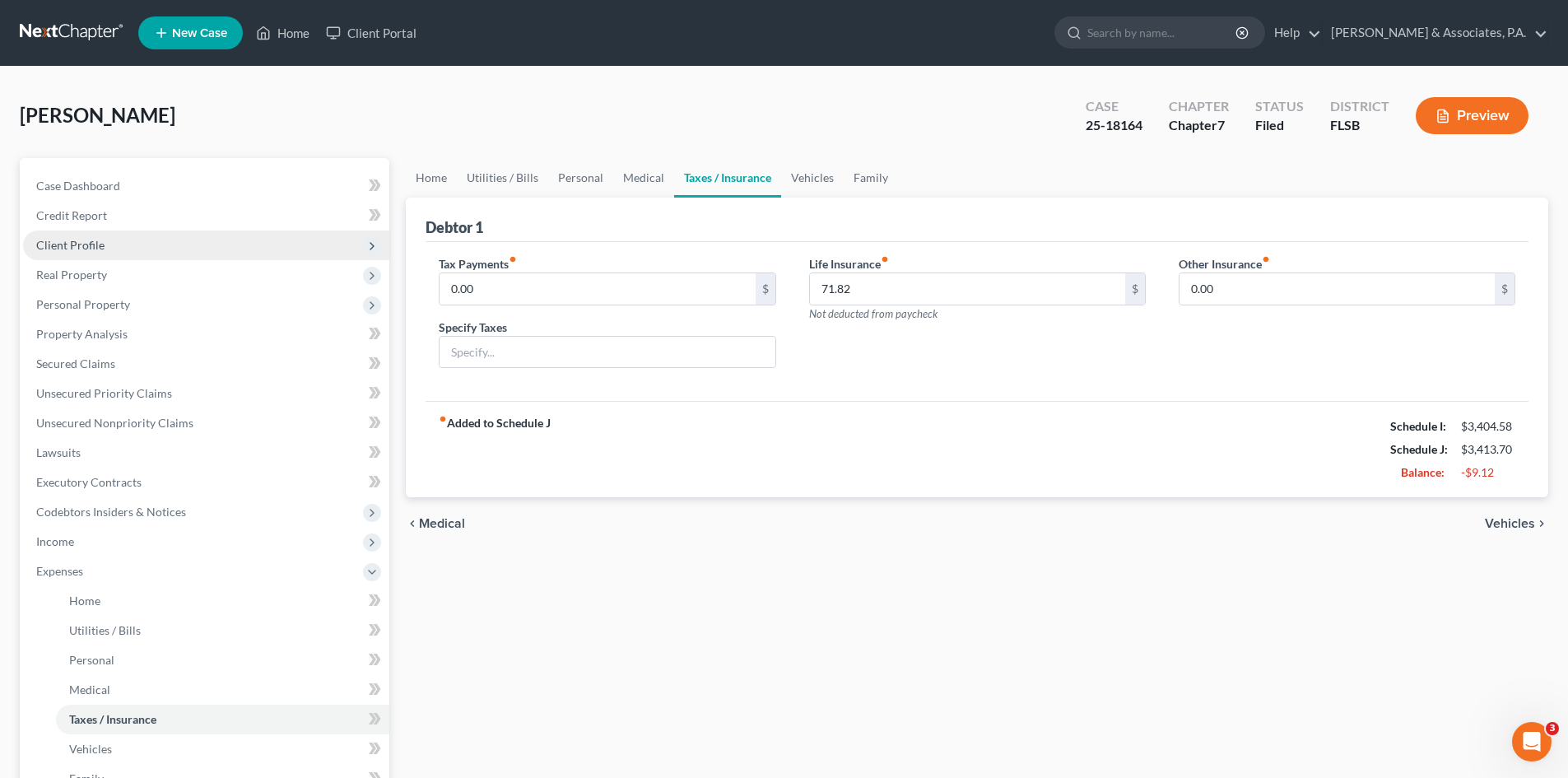
click at [85, 232] on span "Client Profile" at bounding box center [205, 245] width 366 height 29
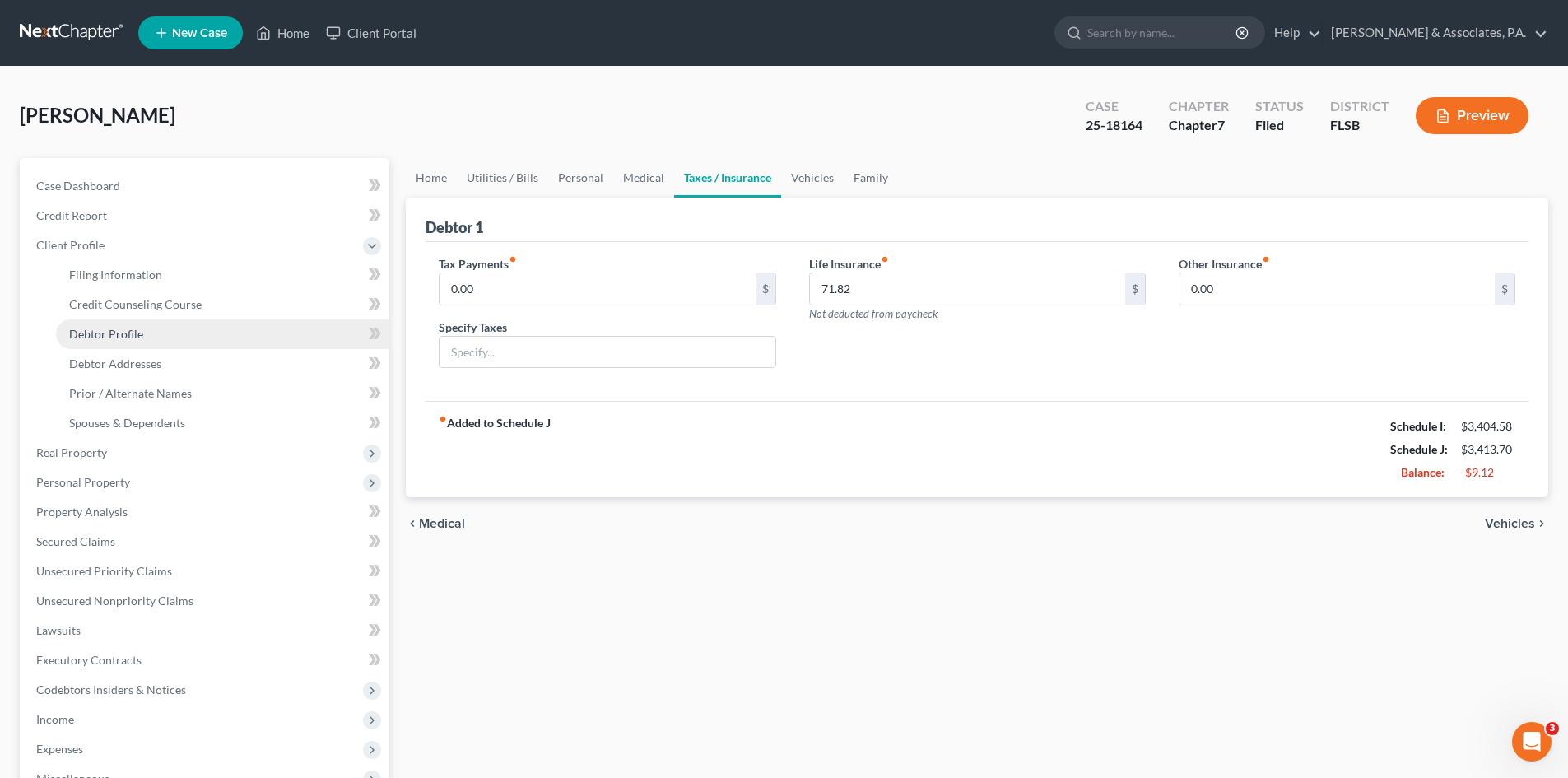
click at [121, 338] on span "Debtor Profile" at bounding box center [106, 333] width 74 height 14
select select "0"
select select "1"
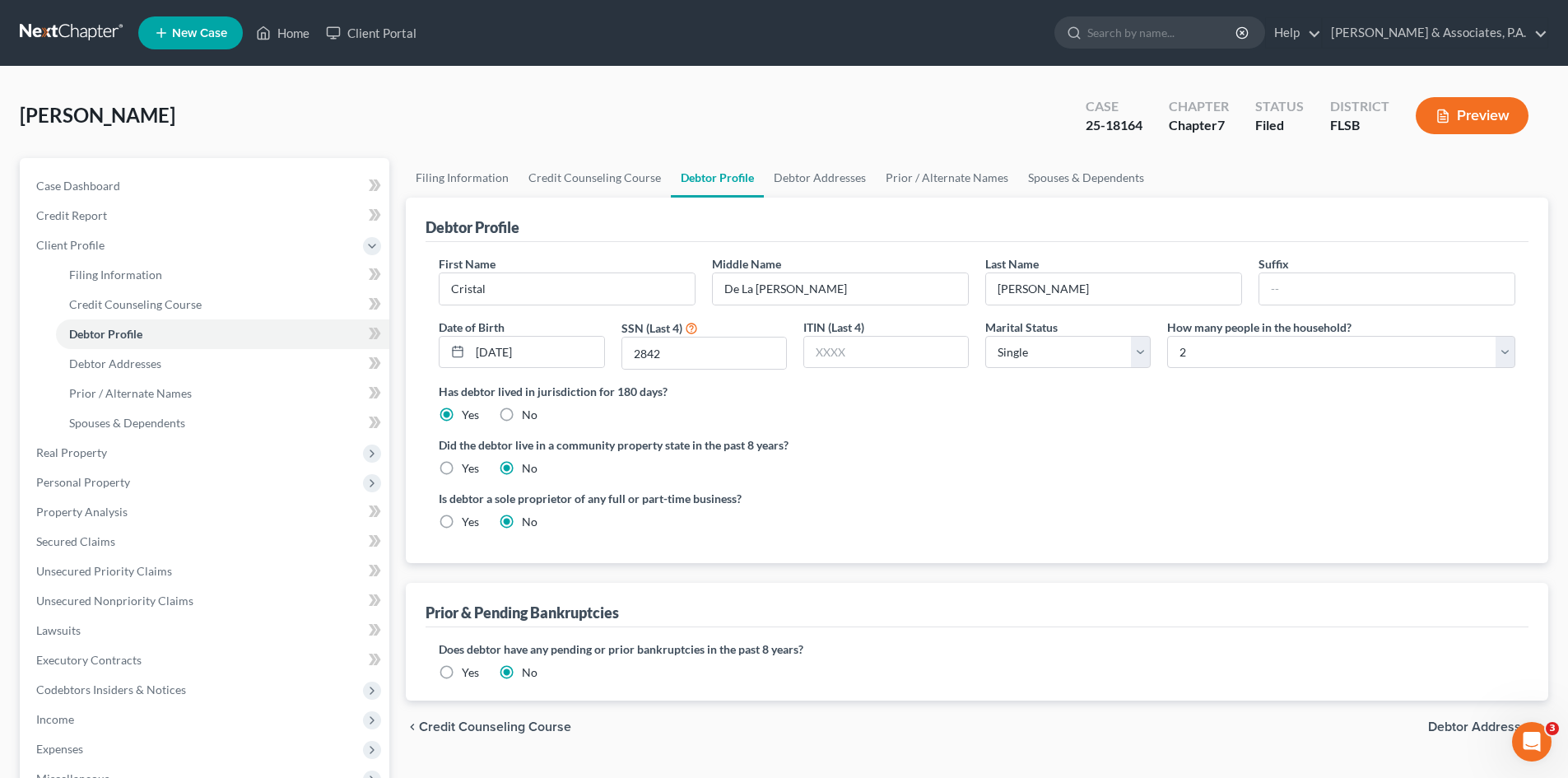
click at [1325, 429] on ng-include "First Name [PERSON_NAME] Middle Name De La [PERSON_NAME] Last Name [PERSON_NAME…" at bounding box center [976, 399] width 1076 height 288
click at [62, 623] on span "Lawsuits" at bounding box center [58, 630] width 45 height 14
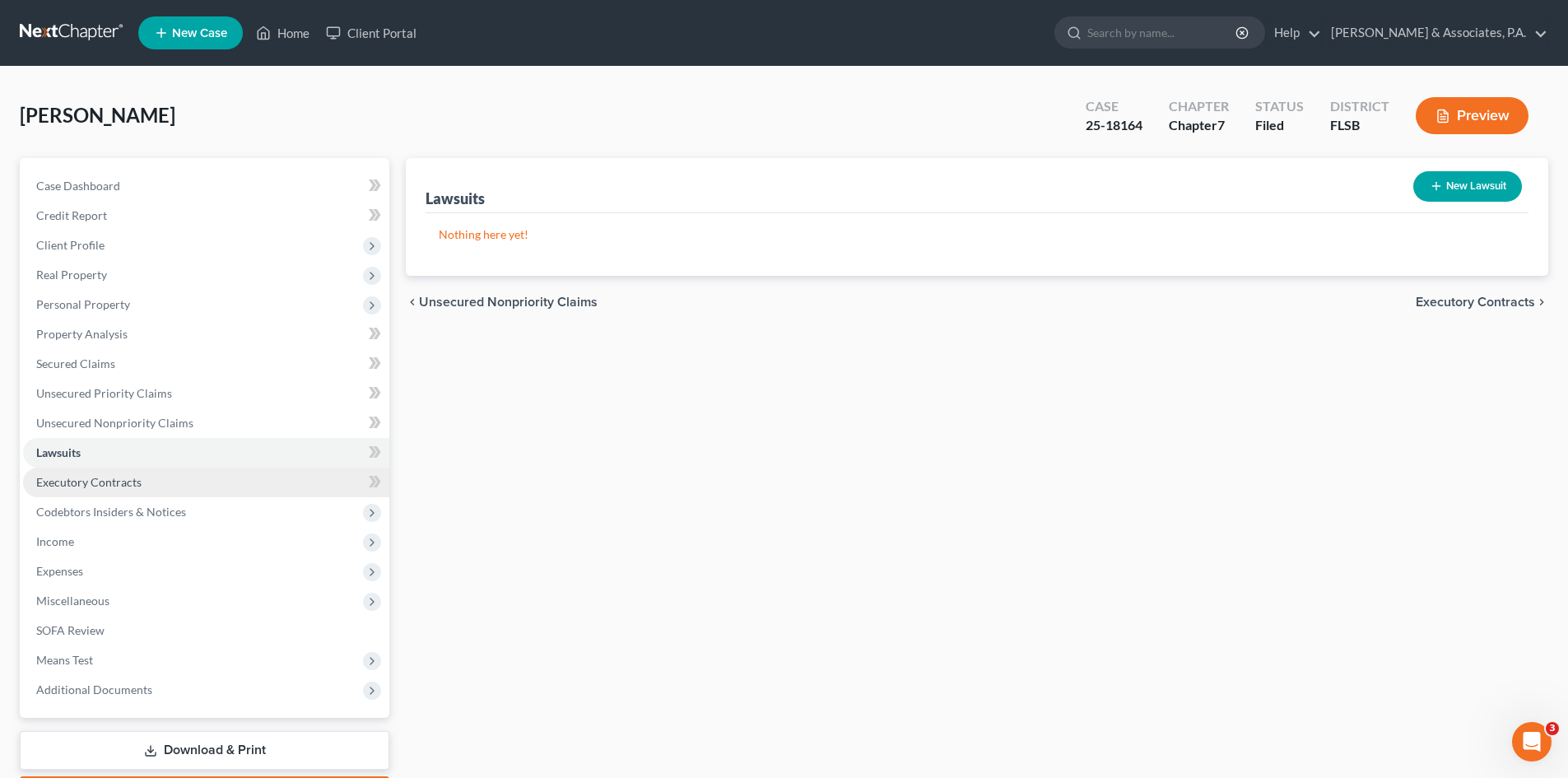
click at [73, 483] on span "Executory Contracts" at bounding box center [88, 482] width 105 height 14
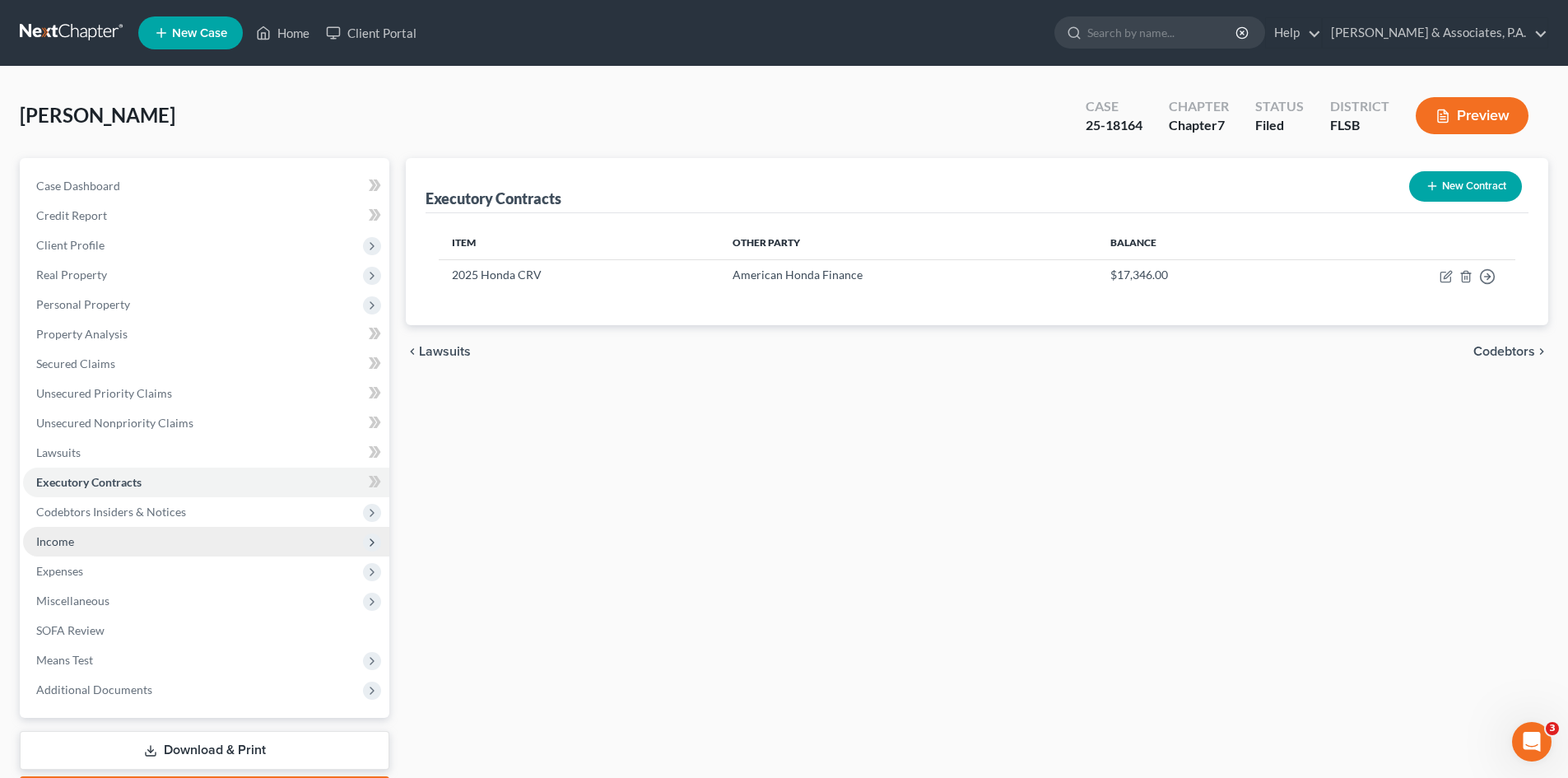
click at [67, 537] on span "Income" at bounding box center [55, 541] width 38 height 14
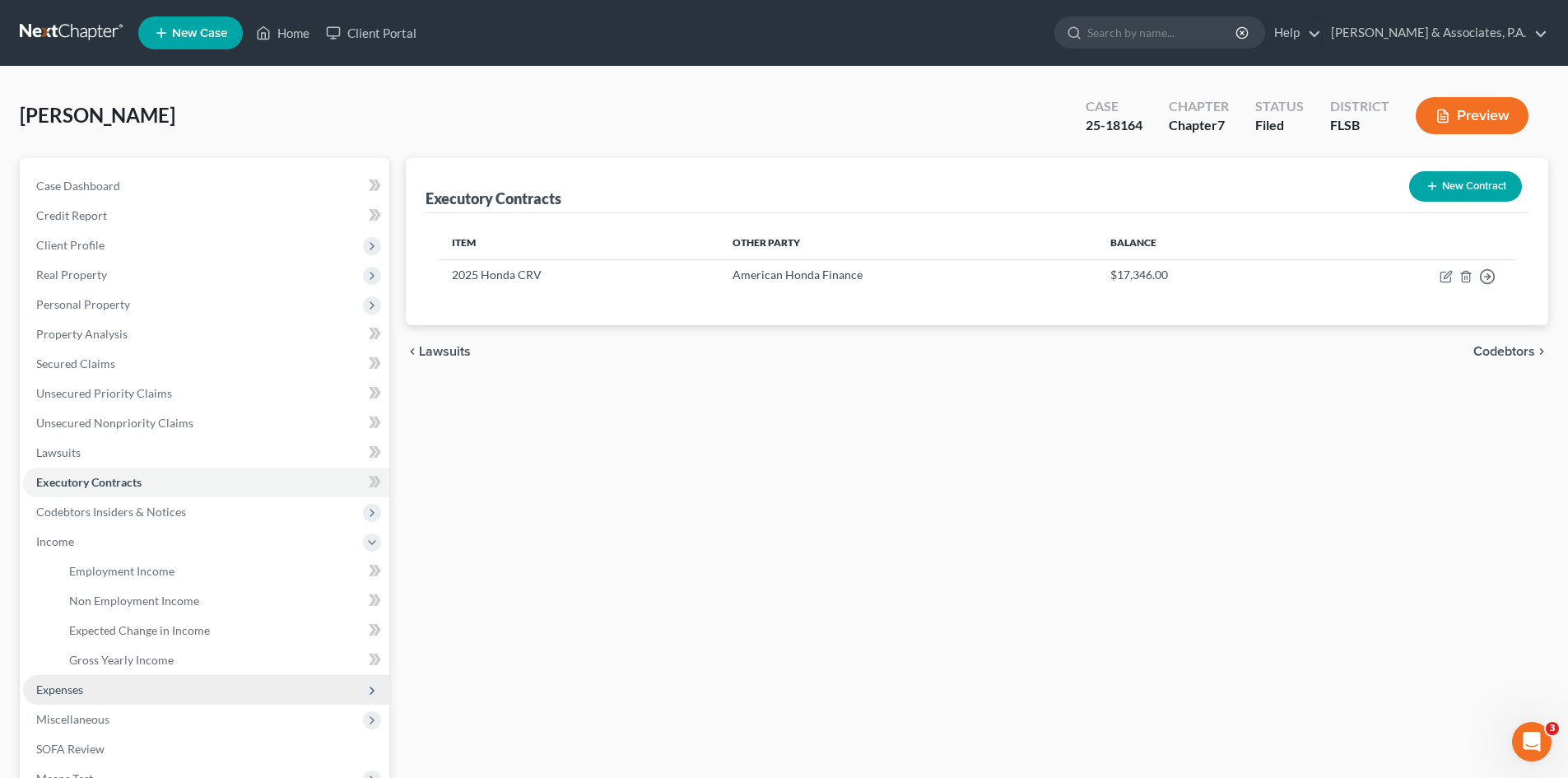
click at [100, 694] on span "Expenses" at bounding box center [205, 690] width 366 height 29
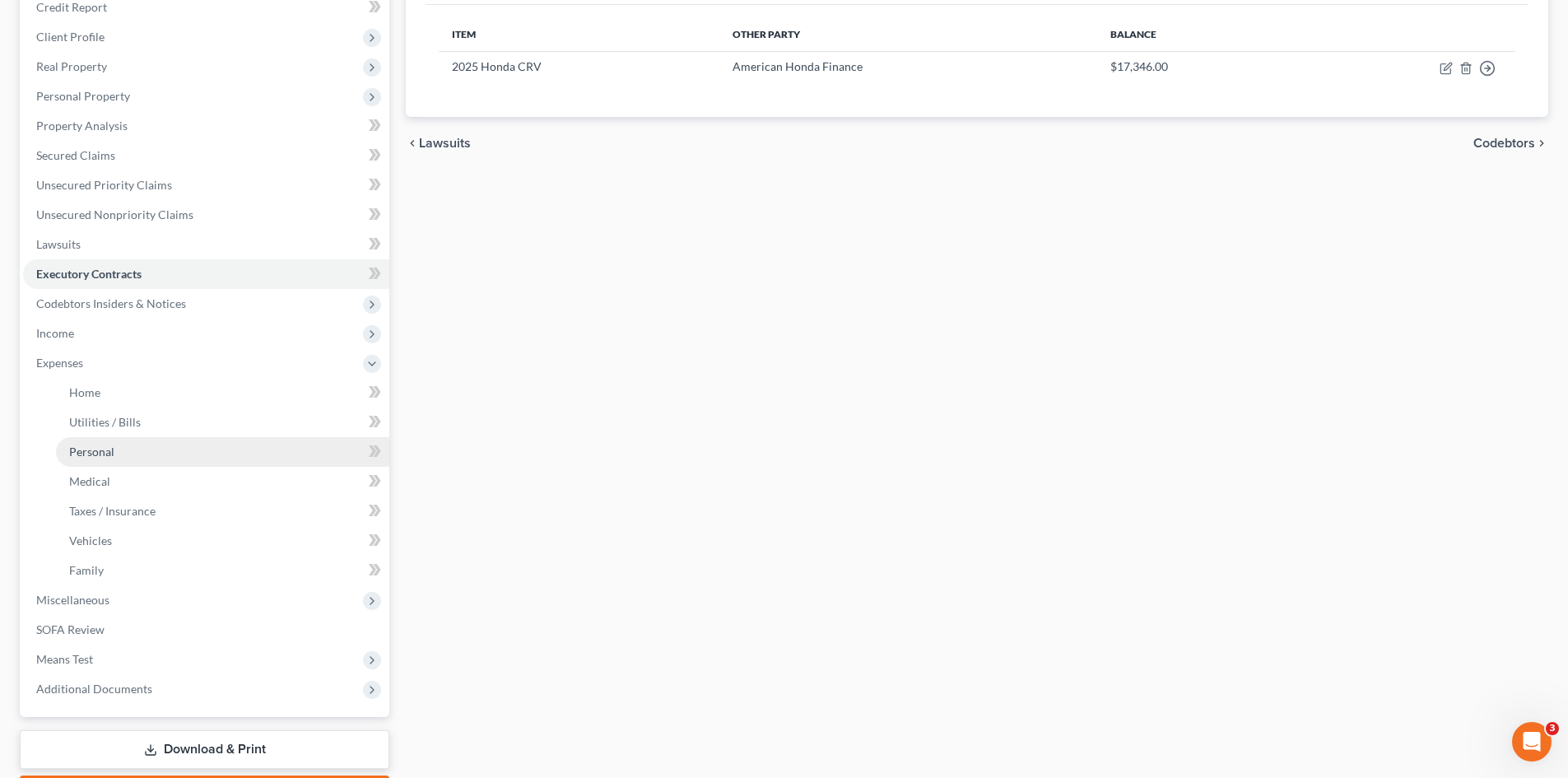
scroll to position [247, 0]
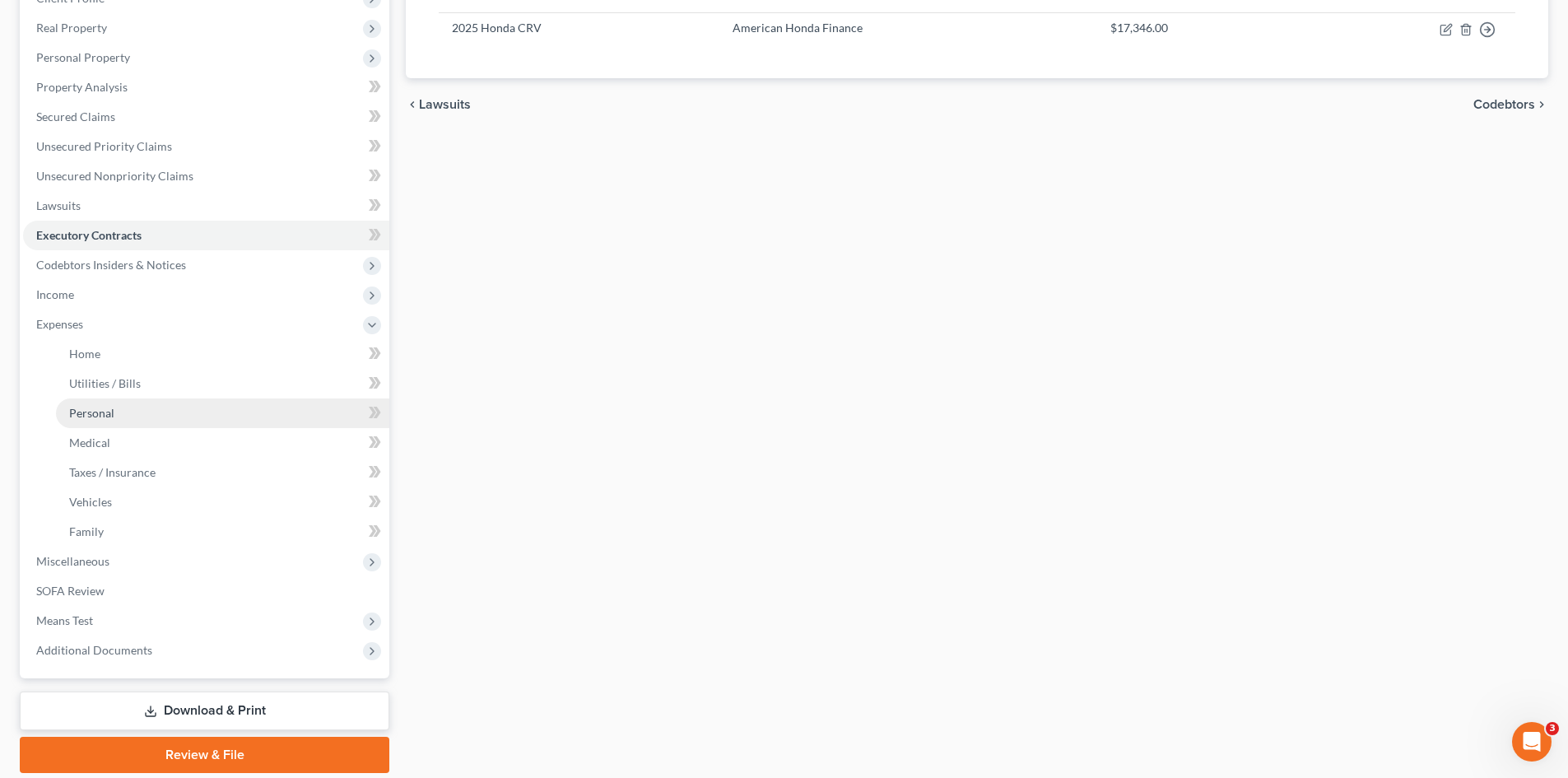
click at [125, 411] on link "Personal" at bounding box center [223, 413] width 333 height 29
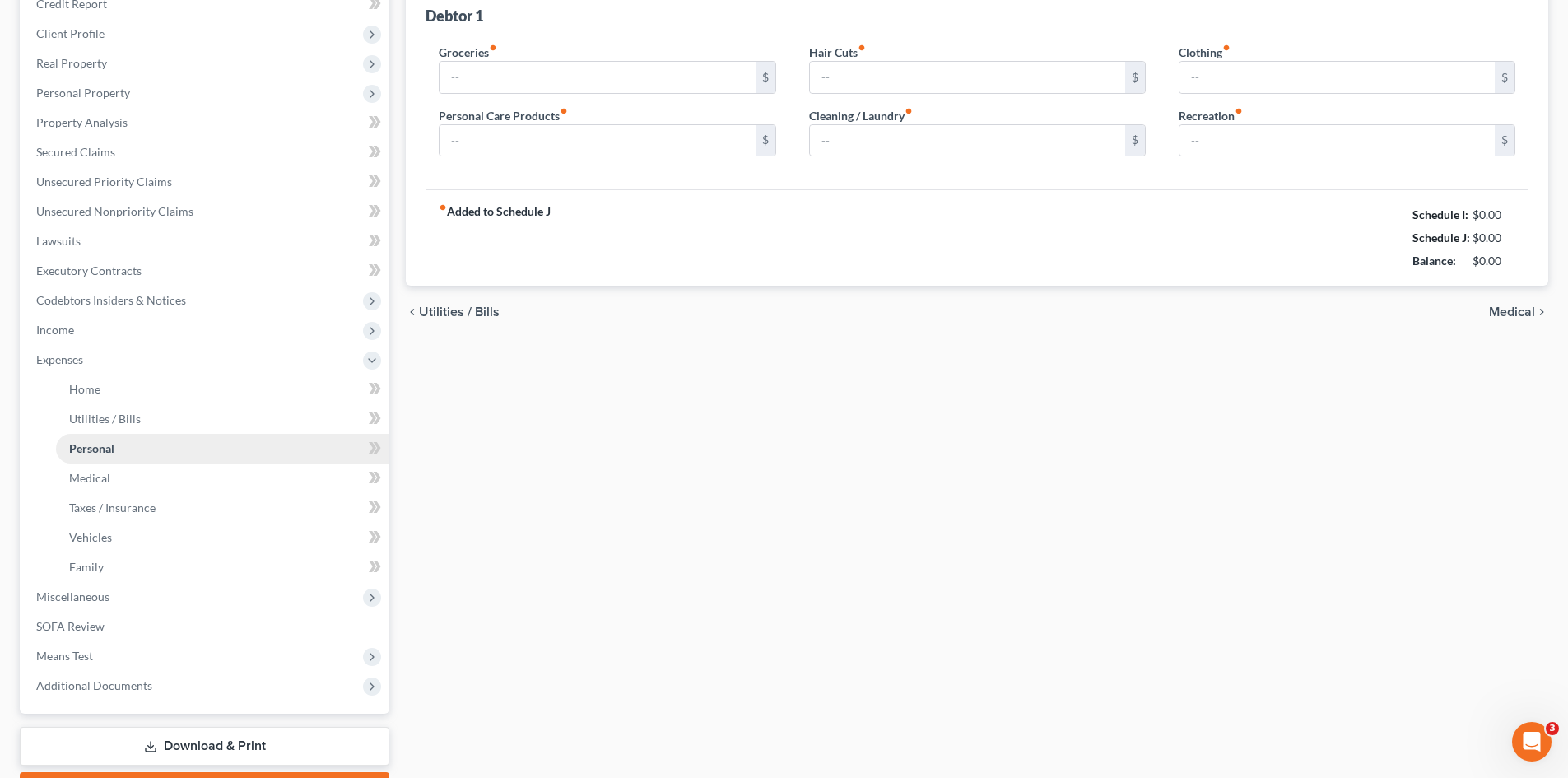
type input "600.00"
type input "60.00"
type input "80.00"
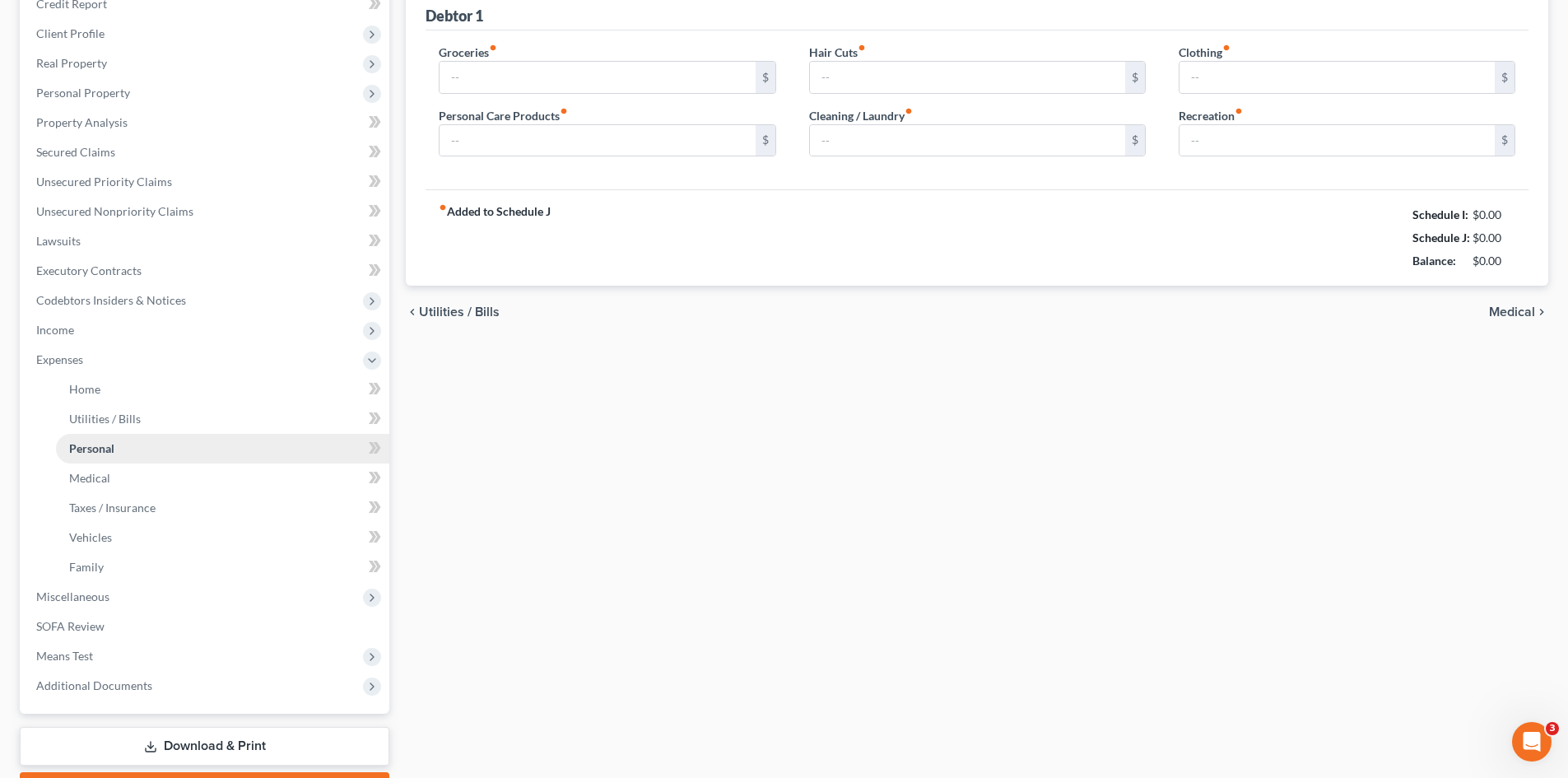
type input "80.00"
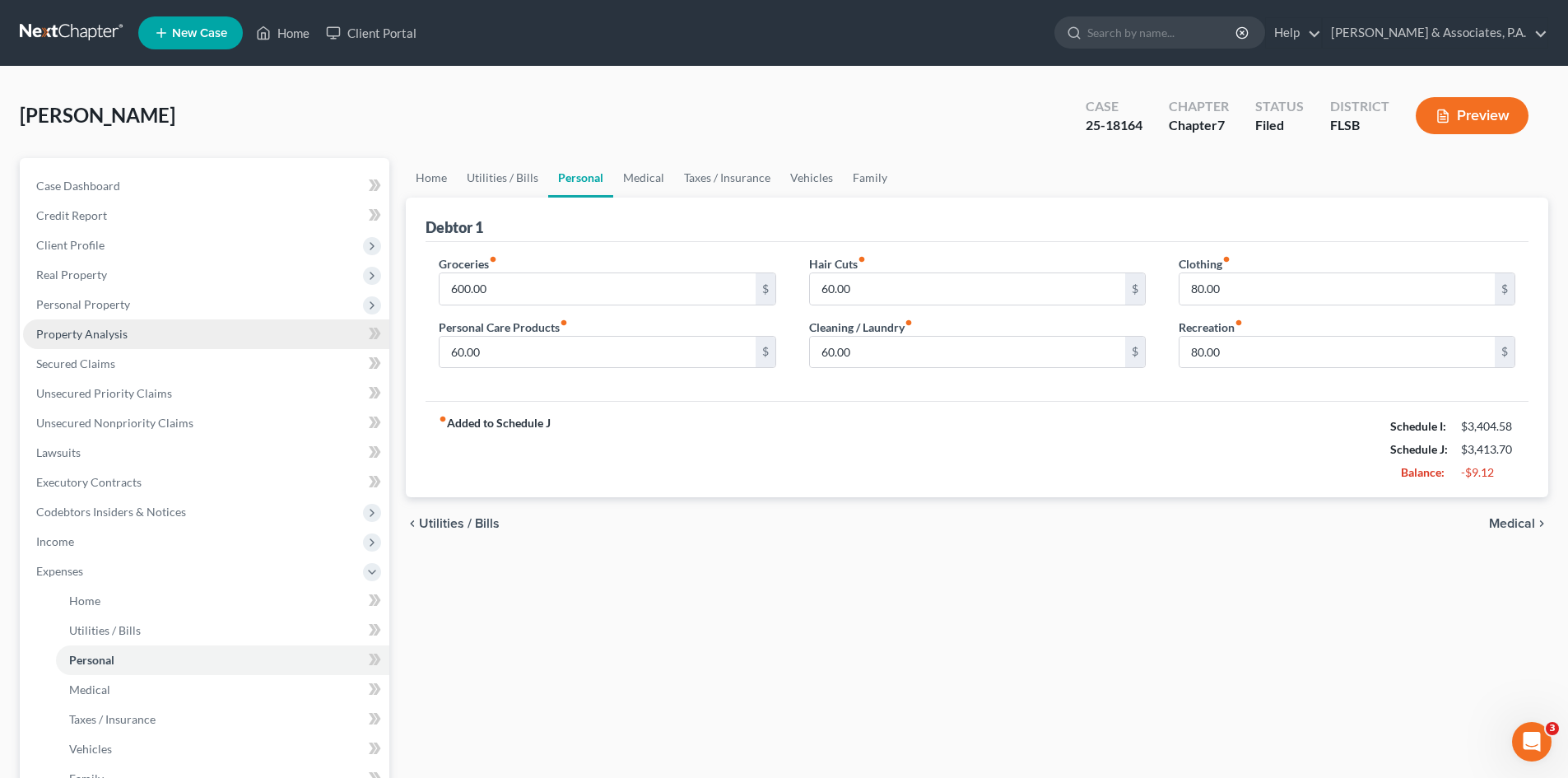
click at [106, 329] on span "Property Analysis" at bounding box center [82, 333] width 92 height 14
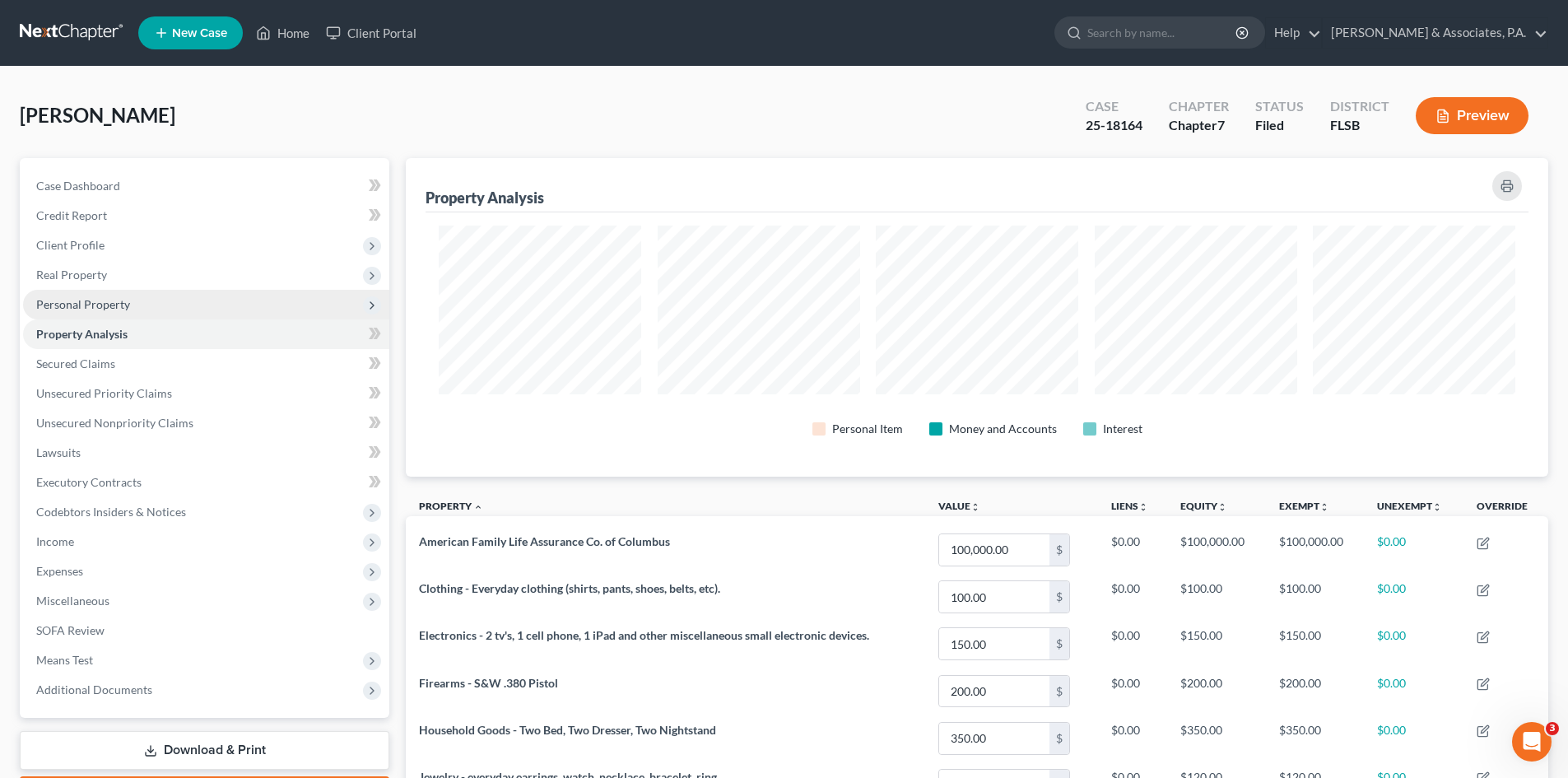
scroll to position [319, 1143]
click at [111, 303] on span "Personal Property" at bounding box center [83, 304] width 94 height 14
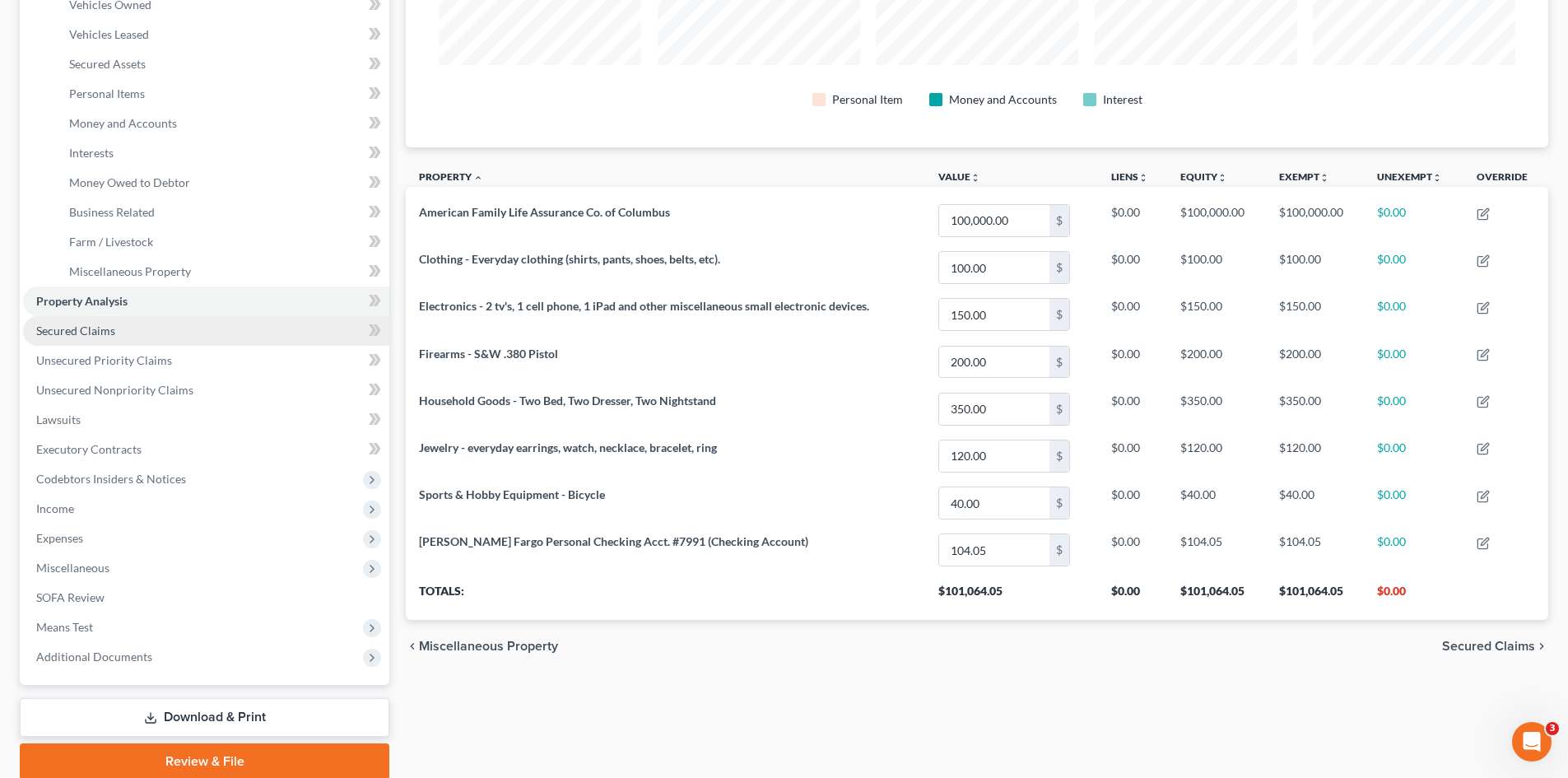
scroll to position [247, 0]
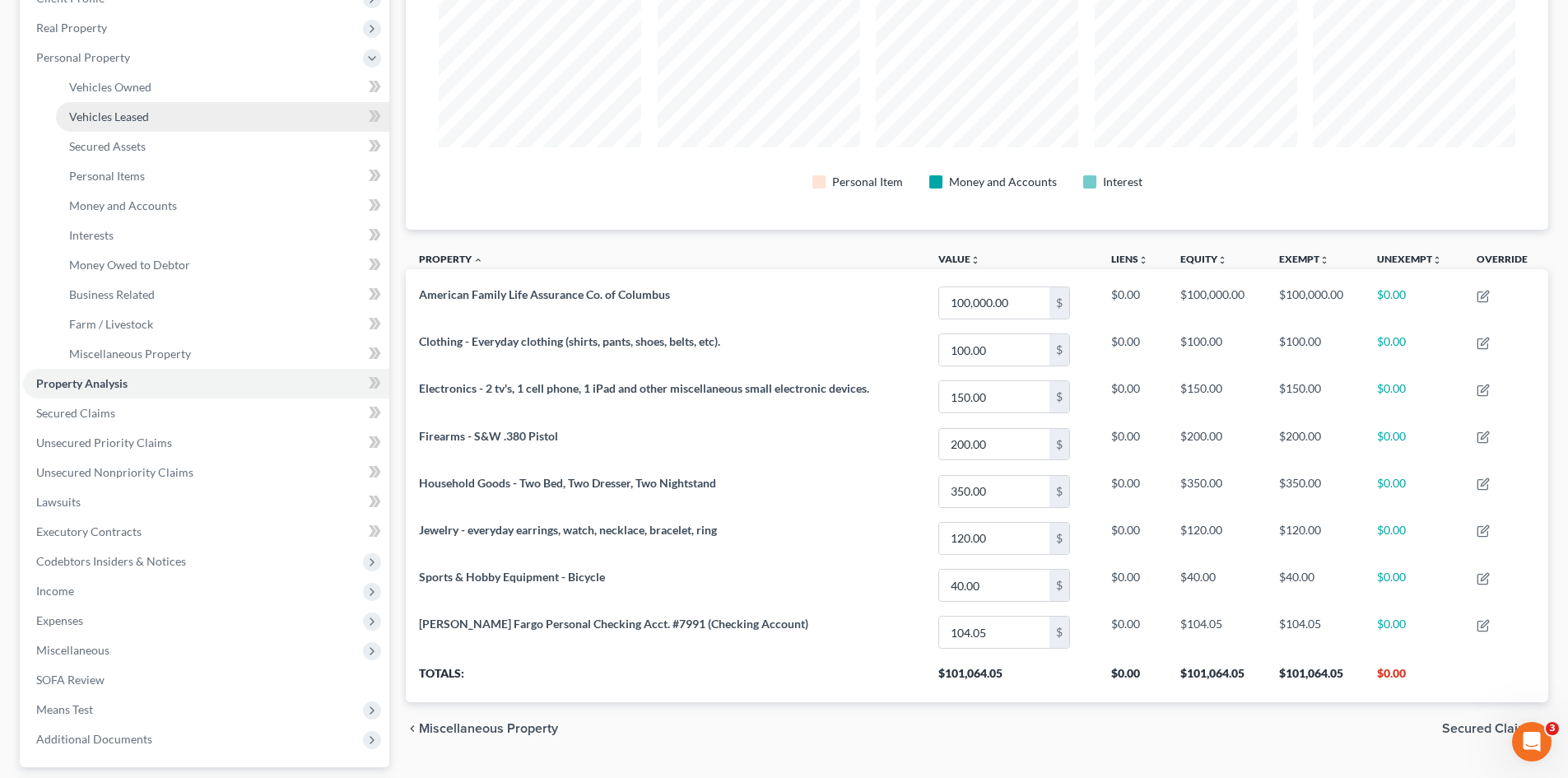
click at [107, 122] on span "Vehicles Leased" at bounding box center [109, 116] width 80 height 14
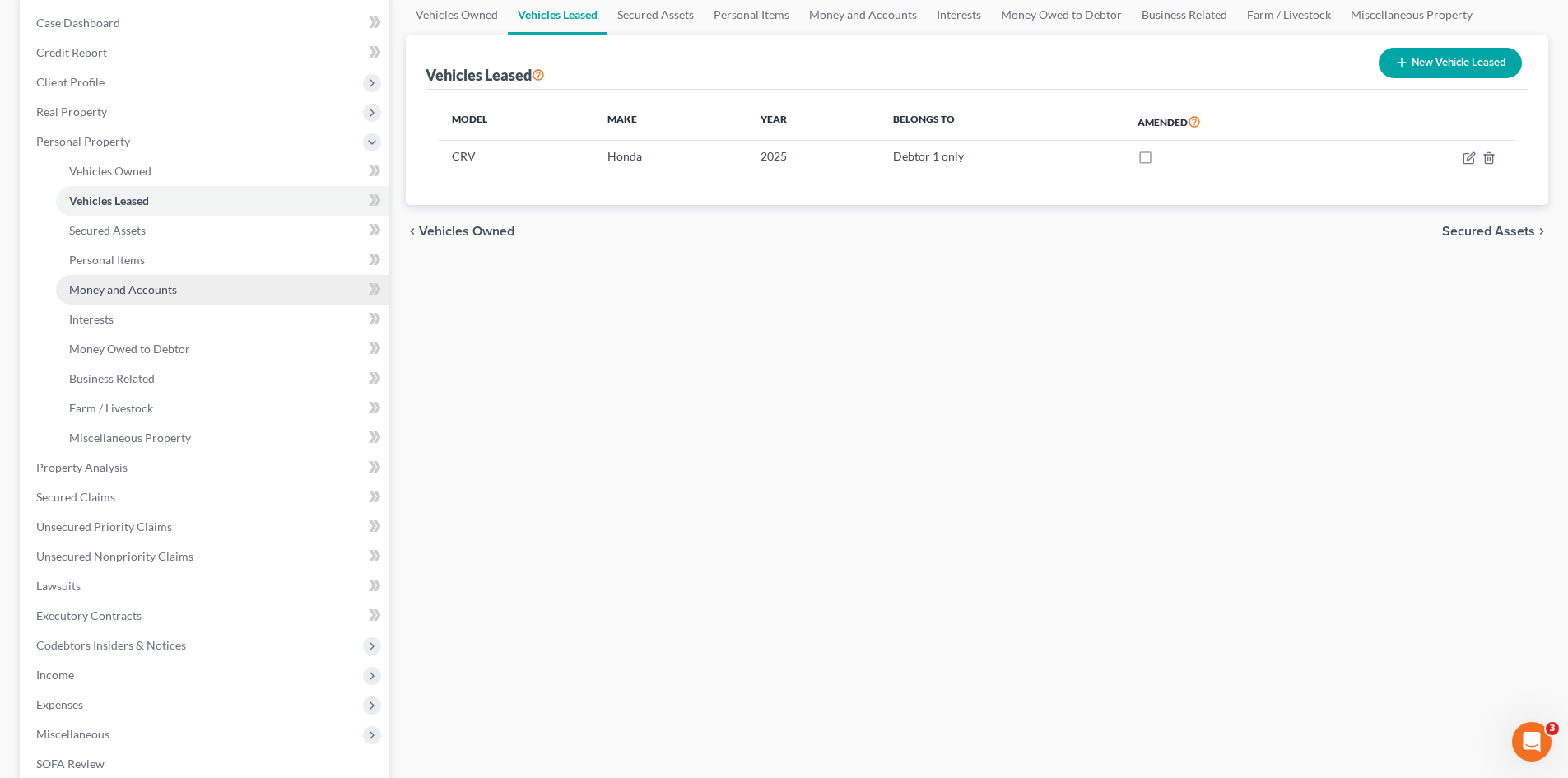
scroll to position [165, 0]
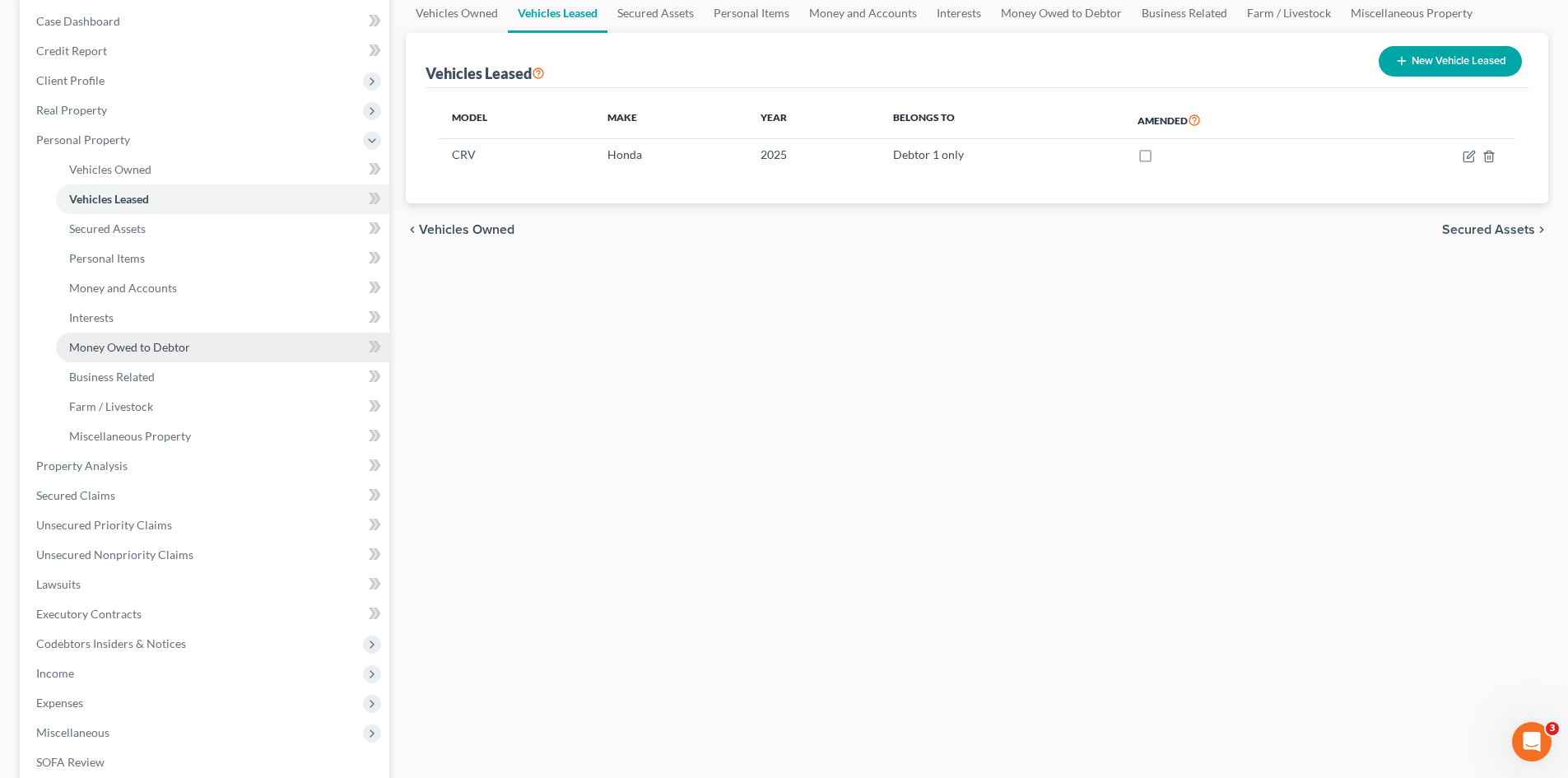
click at [112, 346] on span "Money Owed to Debtor" at bounding box center [130, 347] width 121 height 14
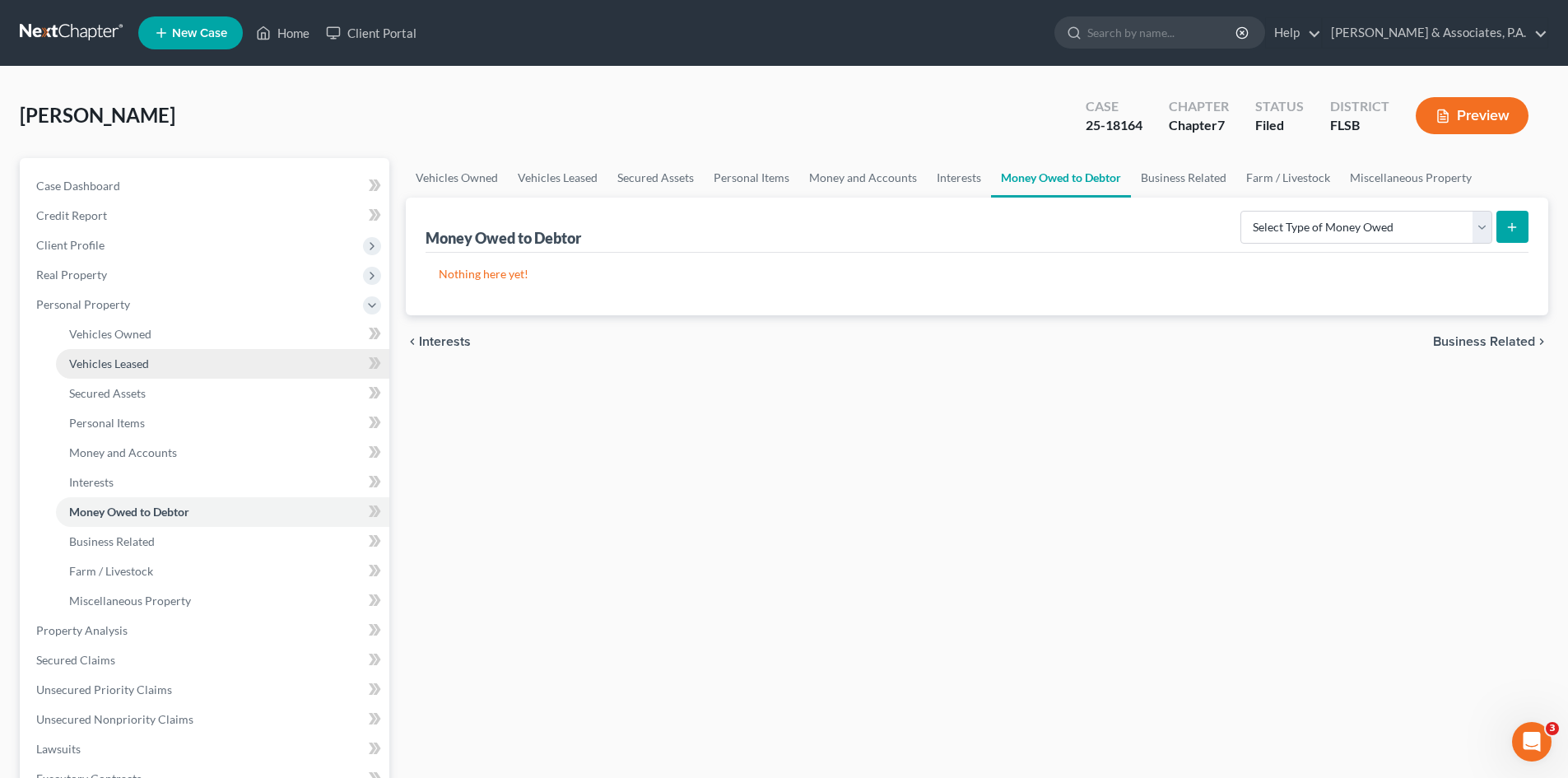
click at [128, 362] on span "Vehicles Leased" at bounding box center [109, 364] width 80 height 14
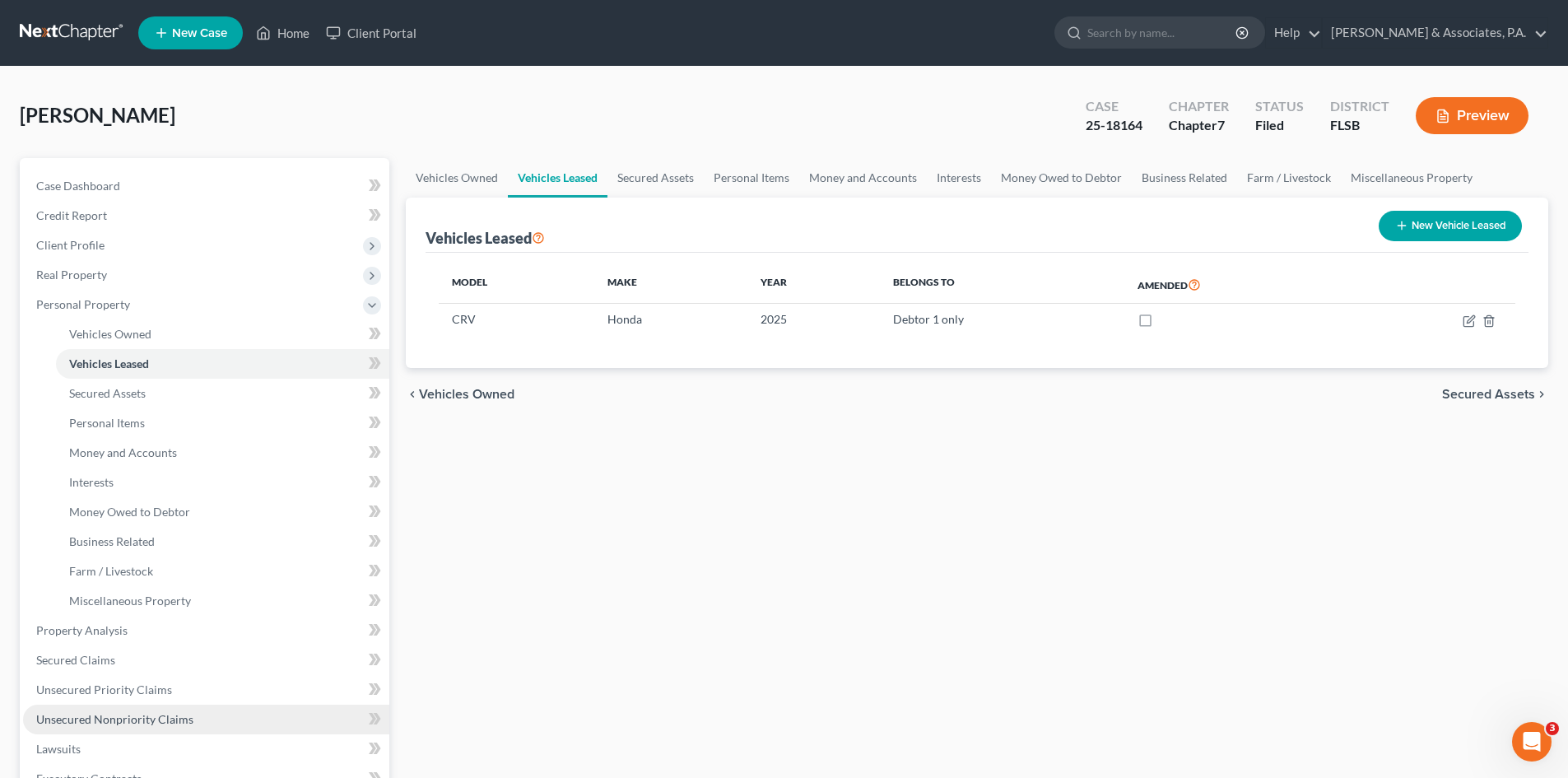
click at [104, 711] on link "Unsecured Nonpriority Claims" at bounding box center [205, 719] width 366 height 29
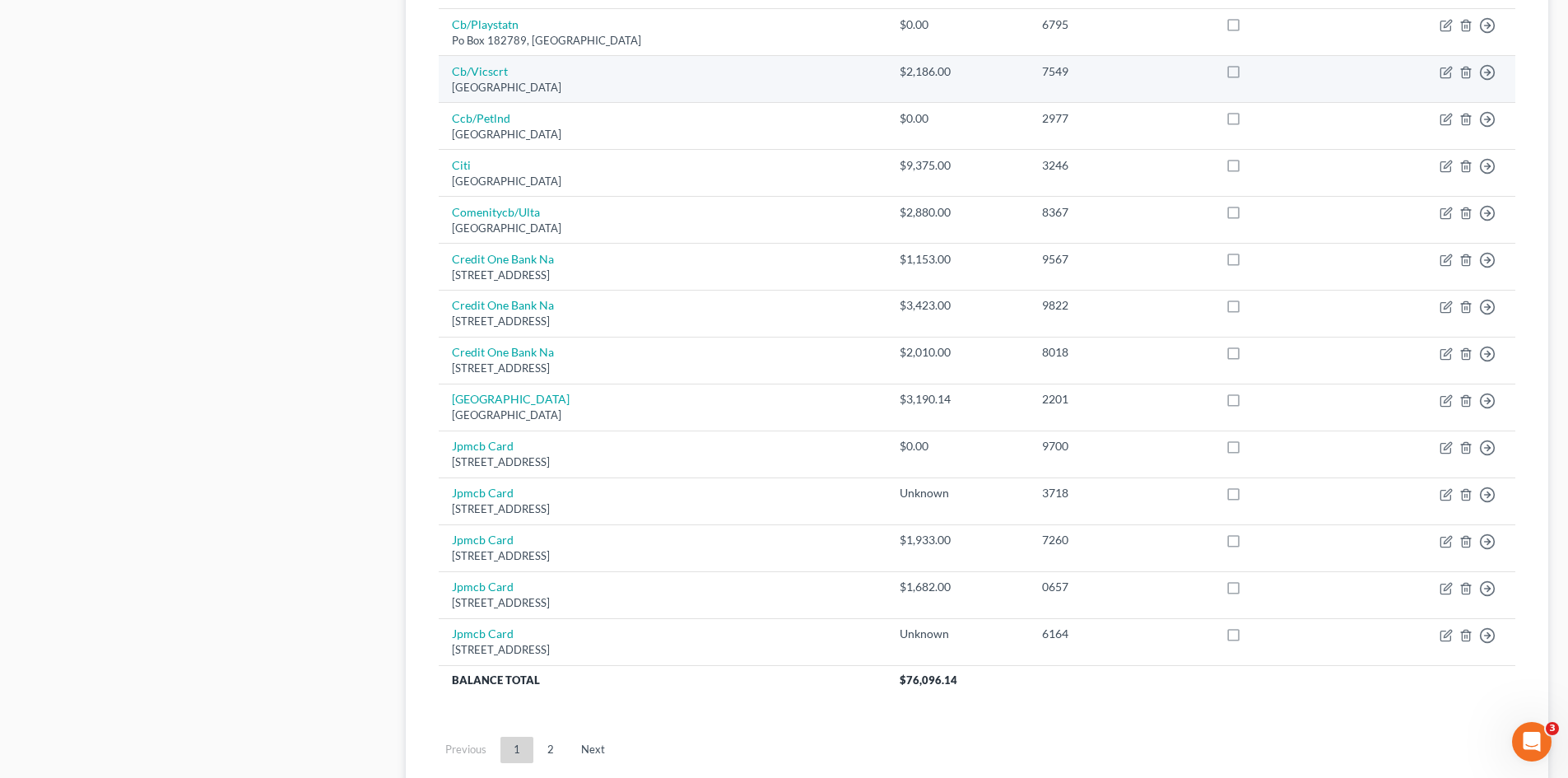
scroll to position [1046, 0]
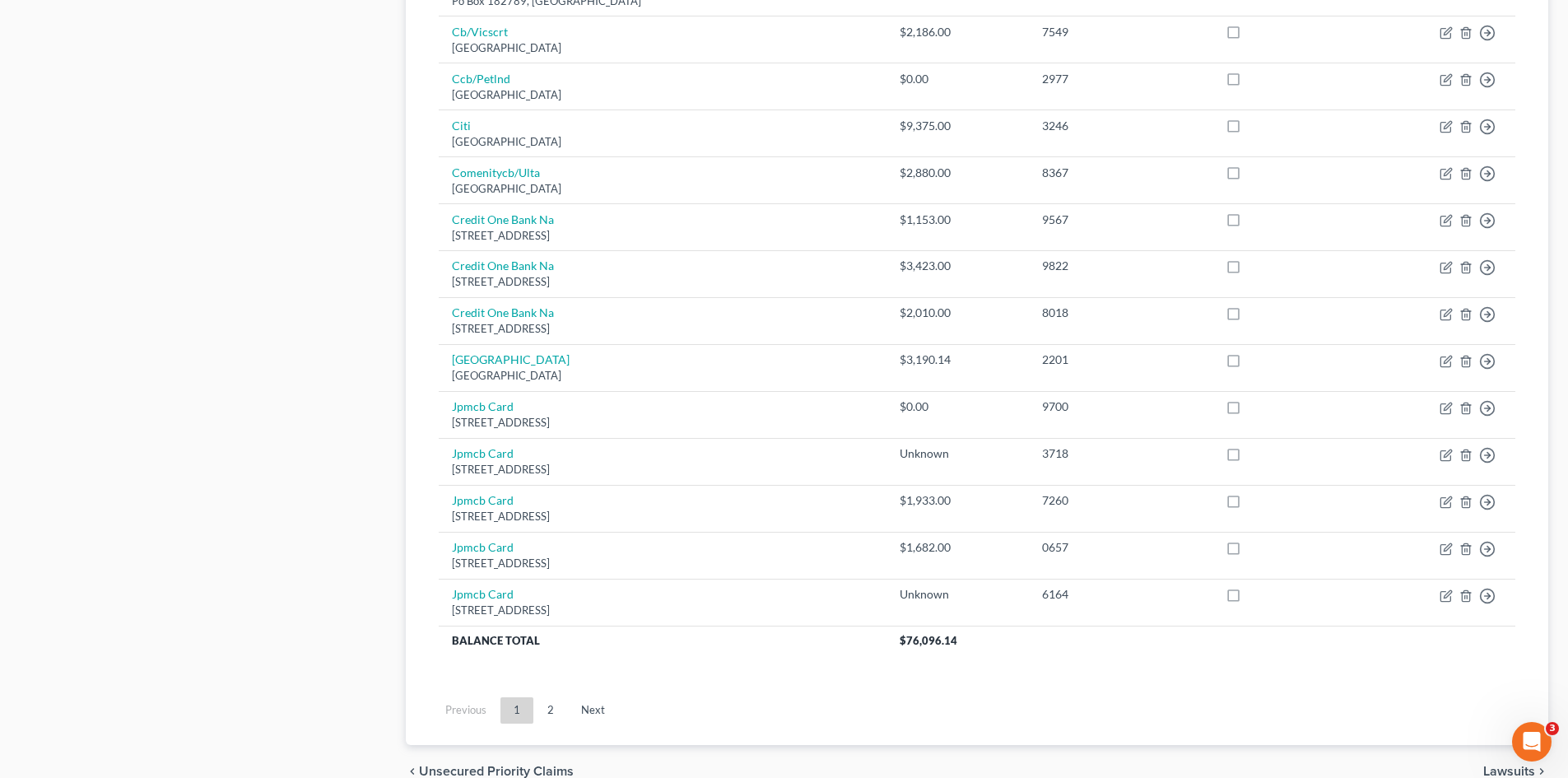
click at [549, 706] on link "2" at bounding box center [550, 710] width 33 height 26
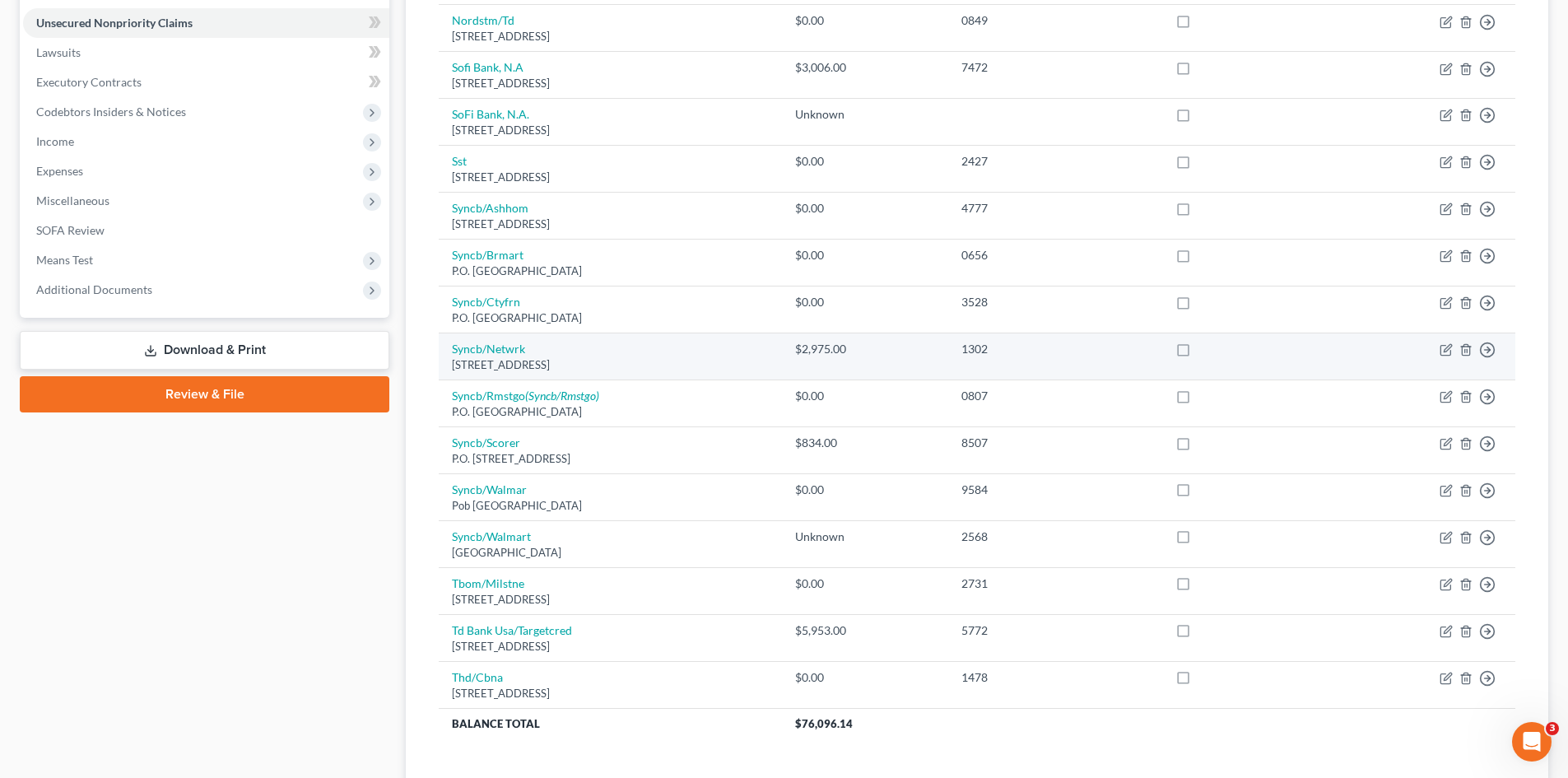
scroll to position [318, 0]
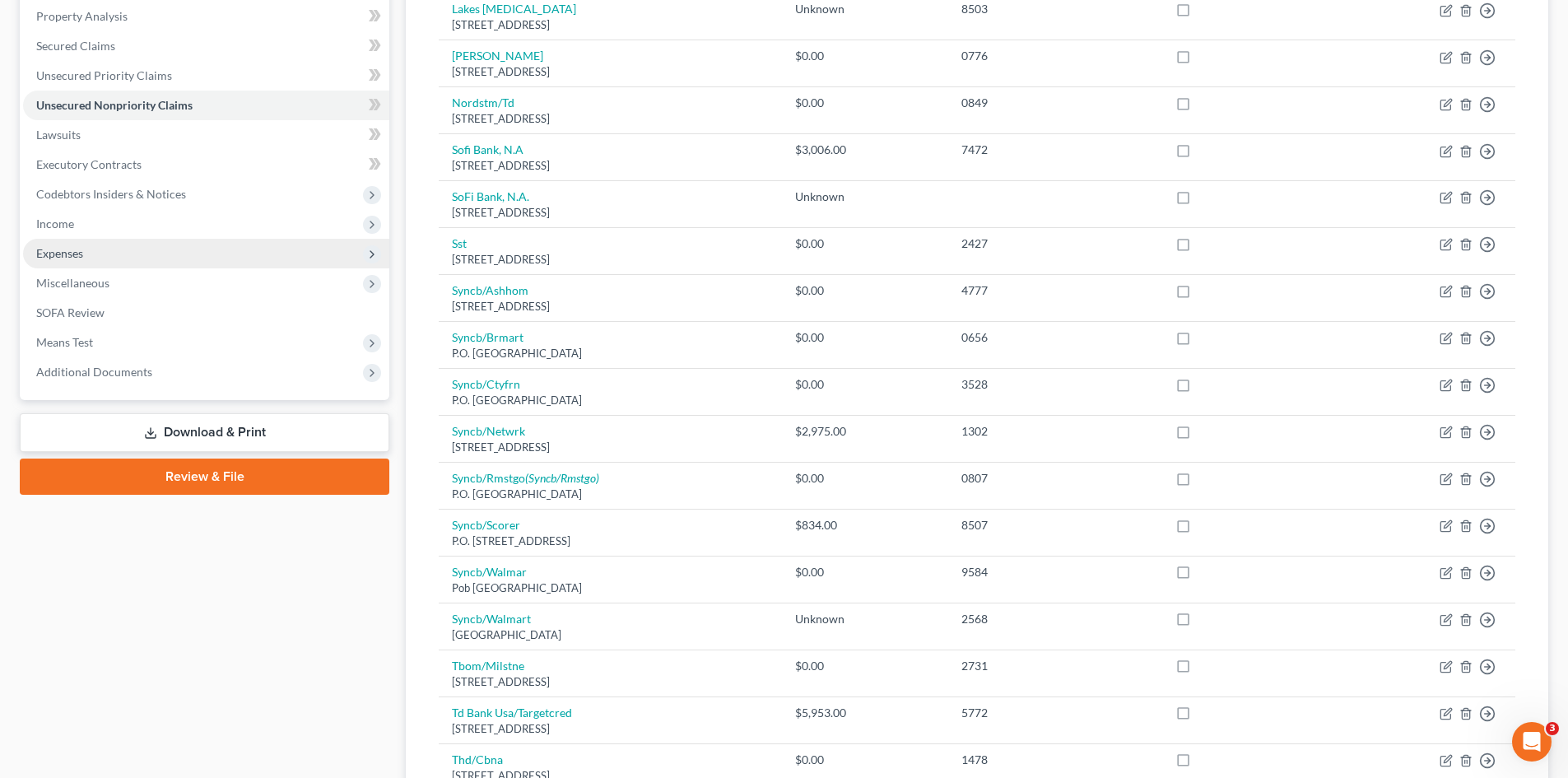
click at [103, 248] on span "Expenses" at bounding box center [205, 253] width 366 height 29
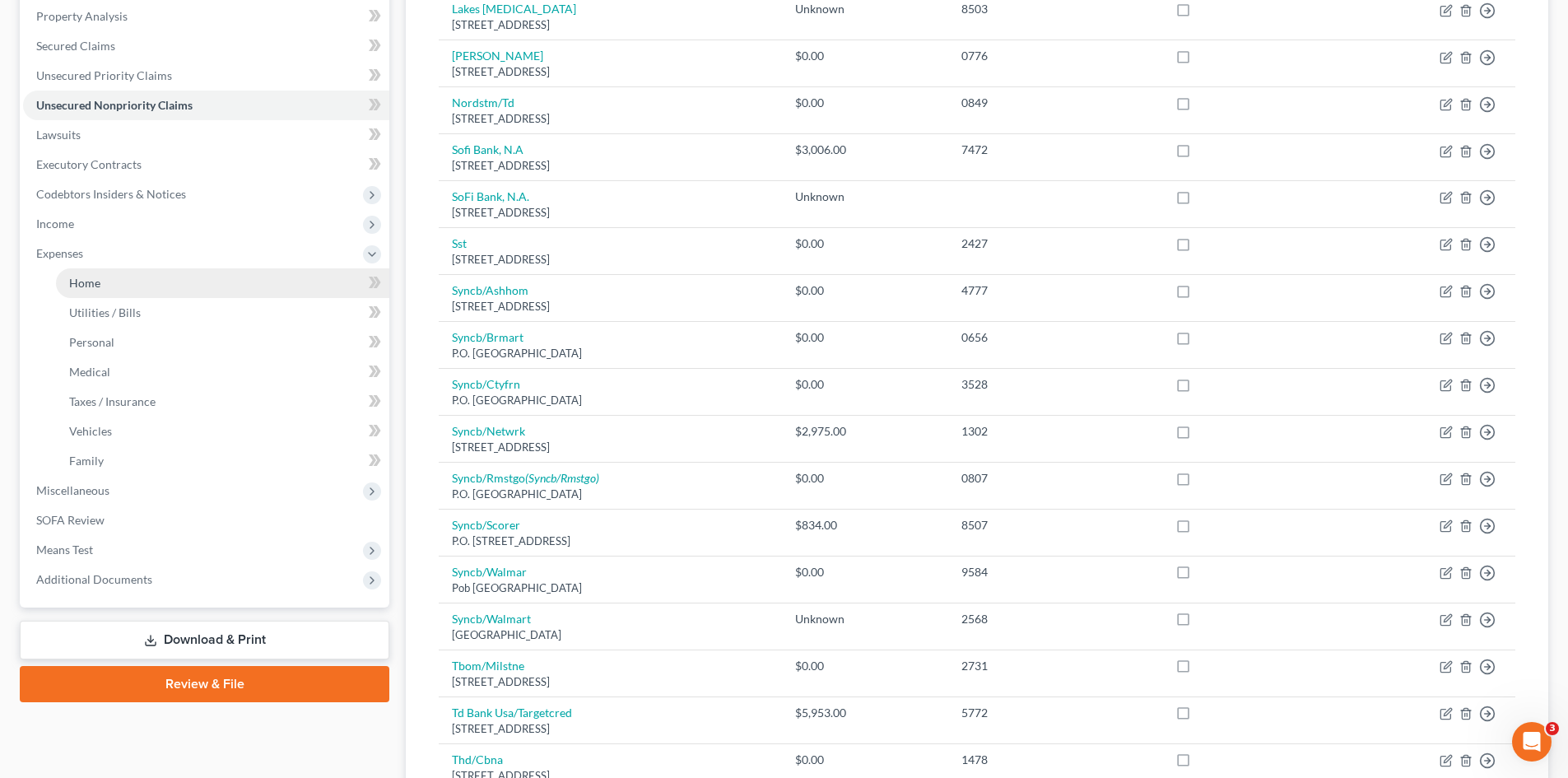
click at [156, 289] on link "Home" at bounding box center [223, 283] width 333 height 29
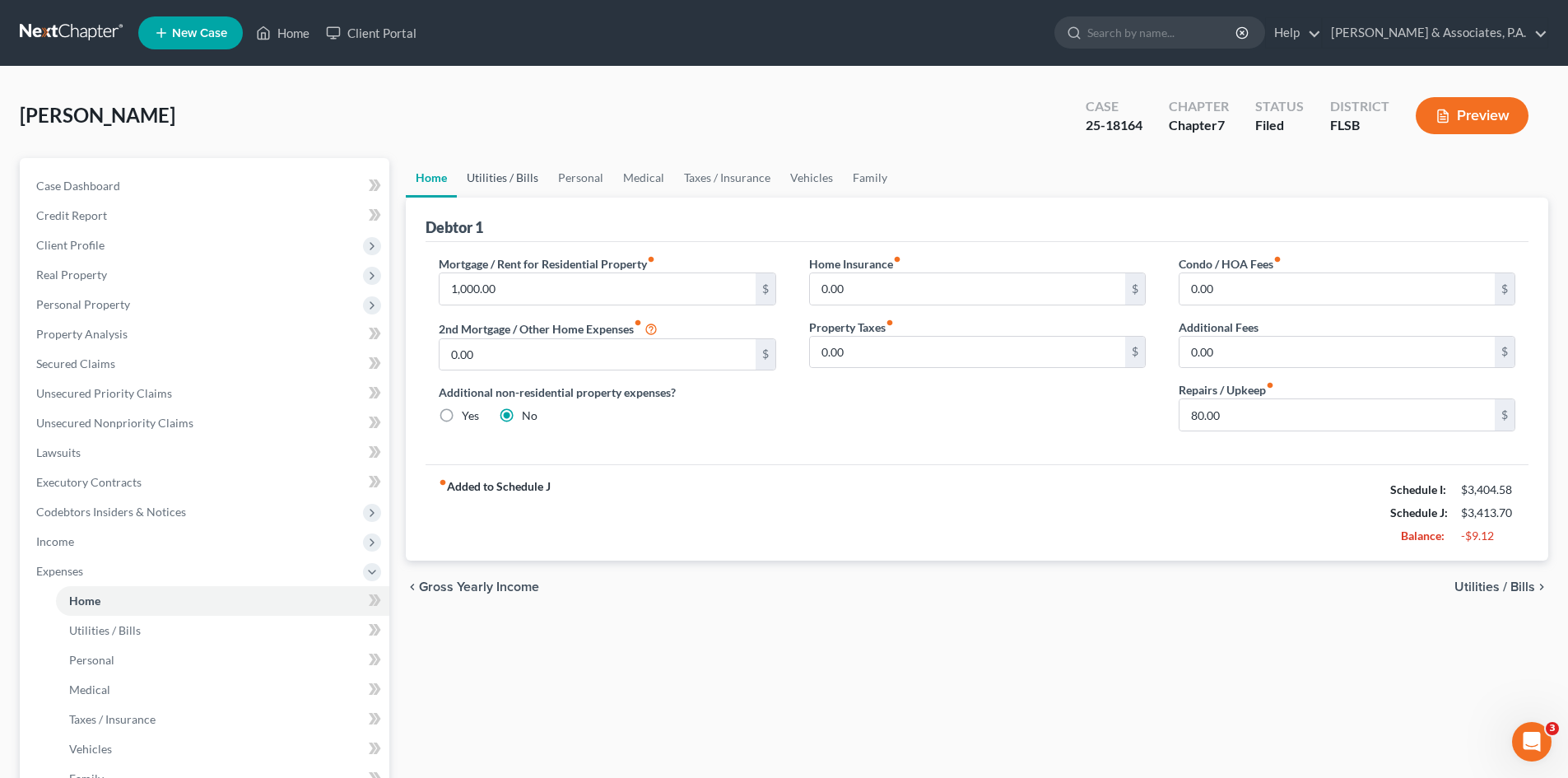
click at [499, 177] on link "Utilities / Bills" at bounding box center [502, 178] width 92 height 40
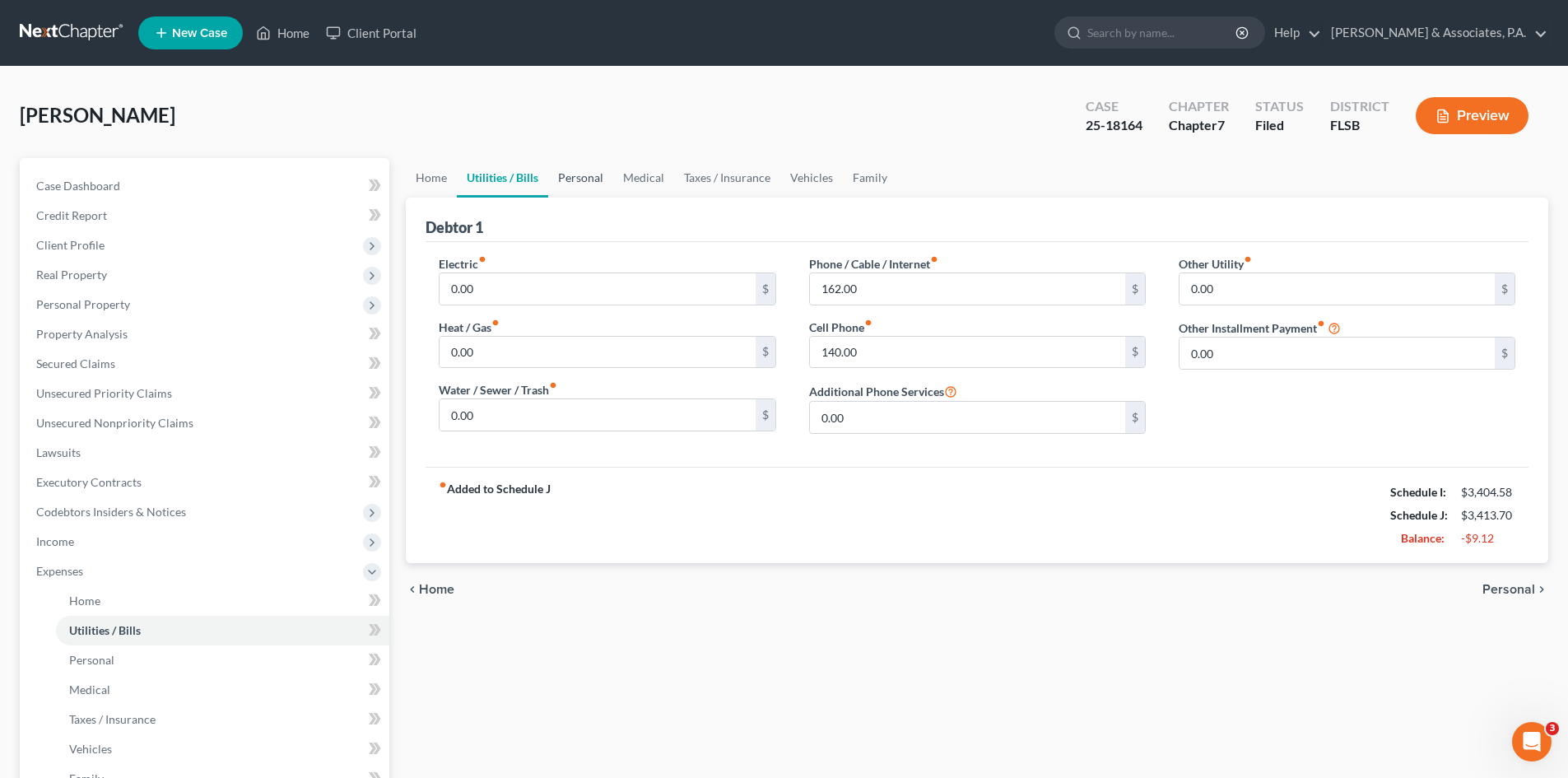
click at [575, 178] on link "Personal" at bounding box center [580, 178] width 65 height 40
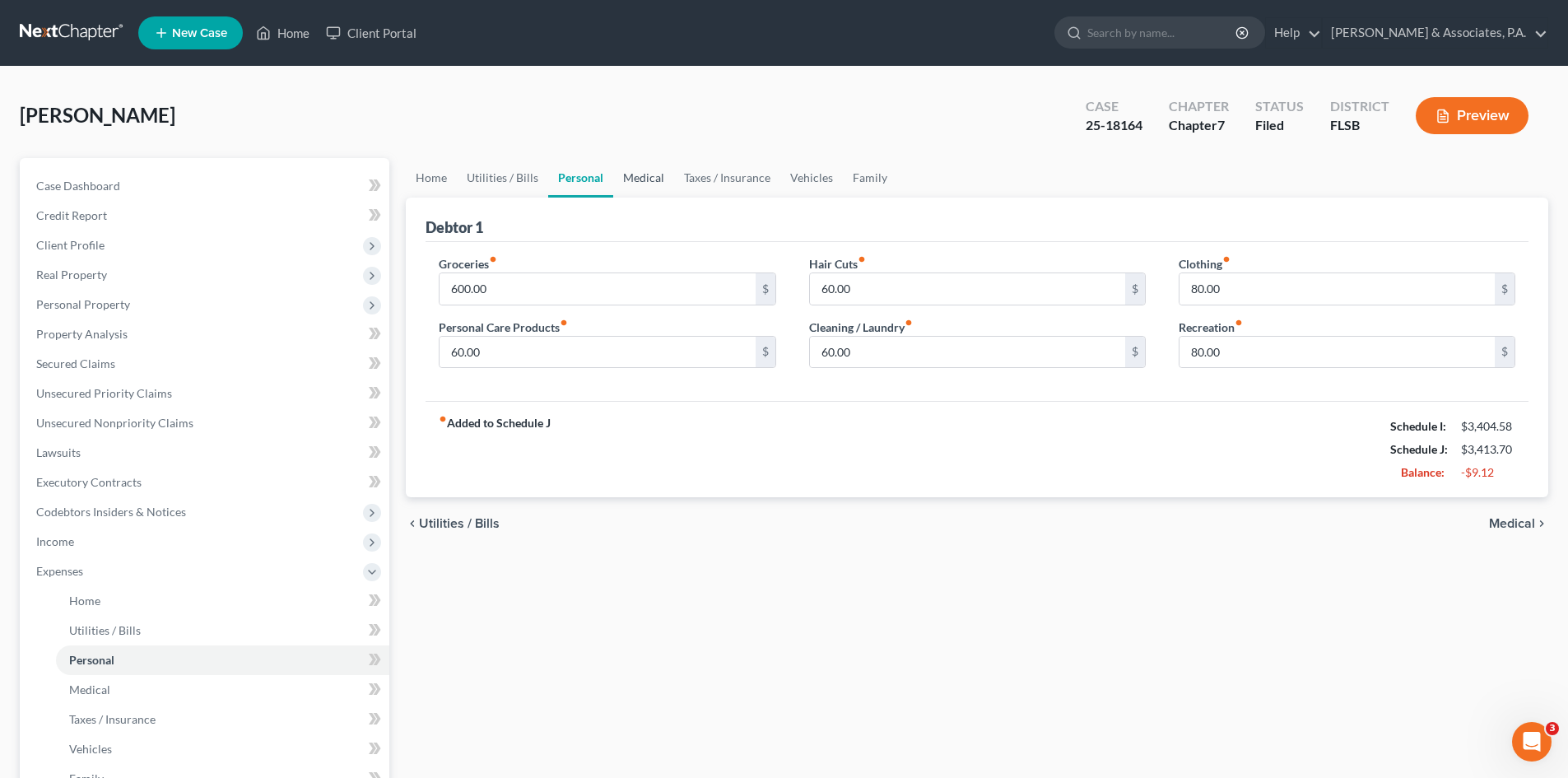
click at [634, 178] on link "Medical" at bounding box center [644, 178] width 61 height 40
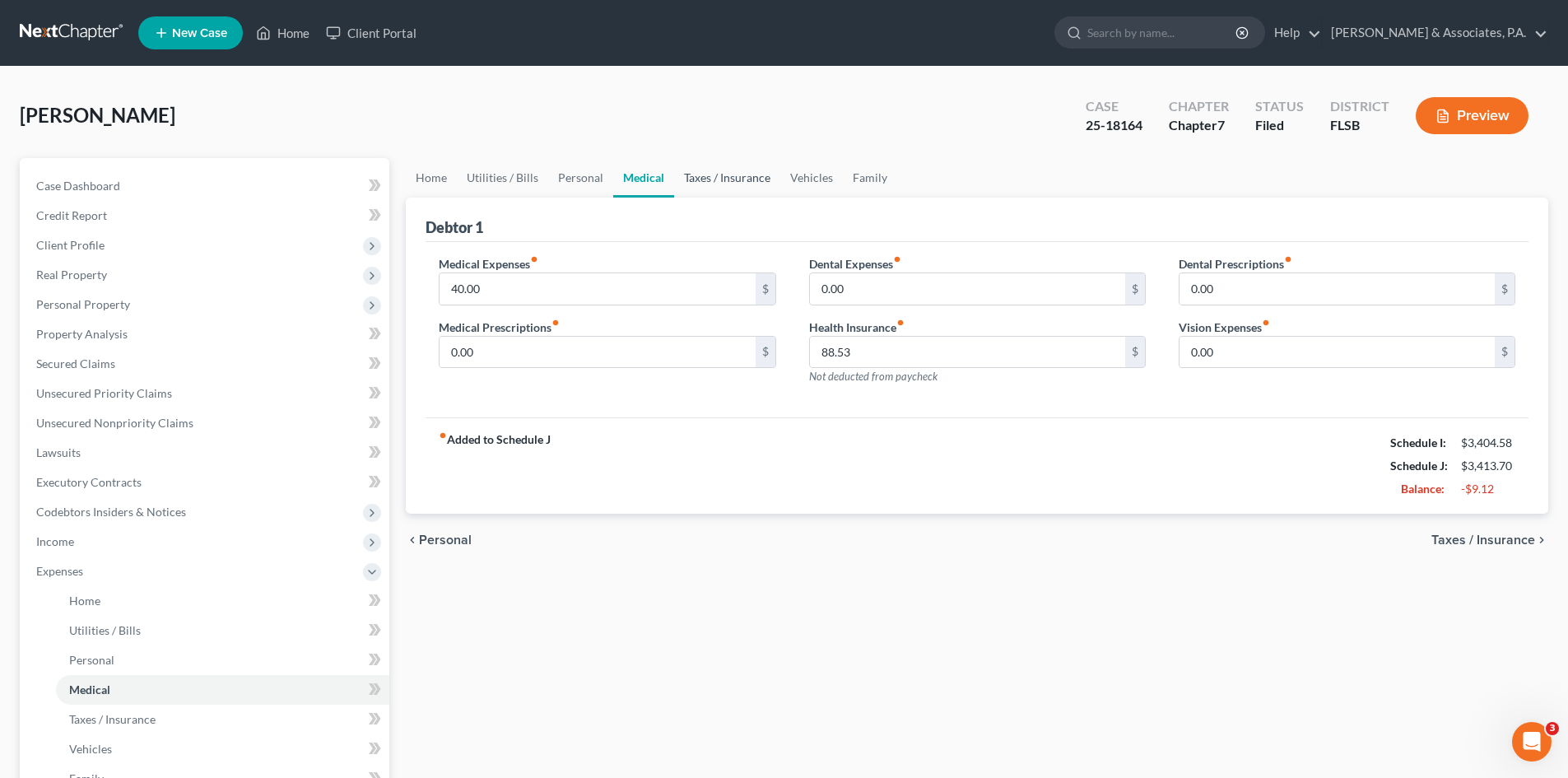
click at [696, 169] on link "Taxes / Insurance" at bounding box center [727, 178] width 106 height 40
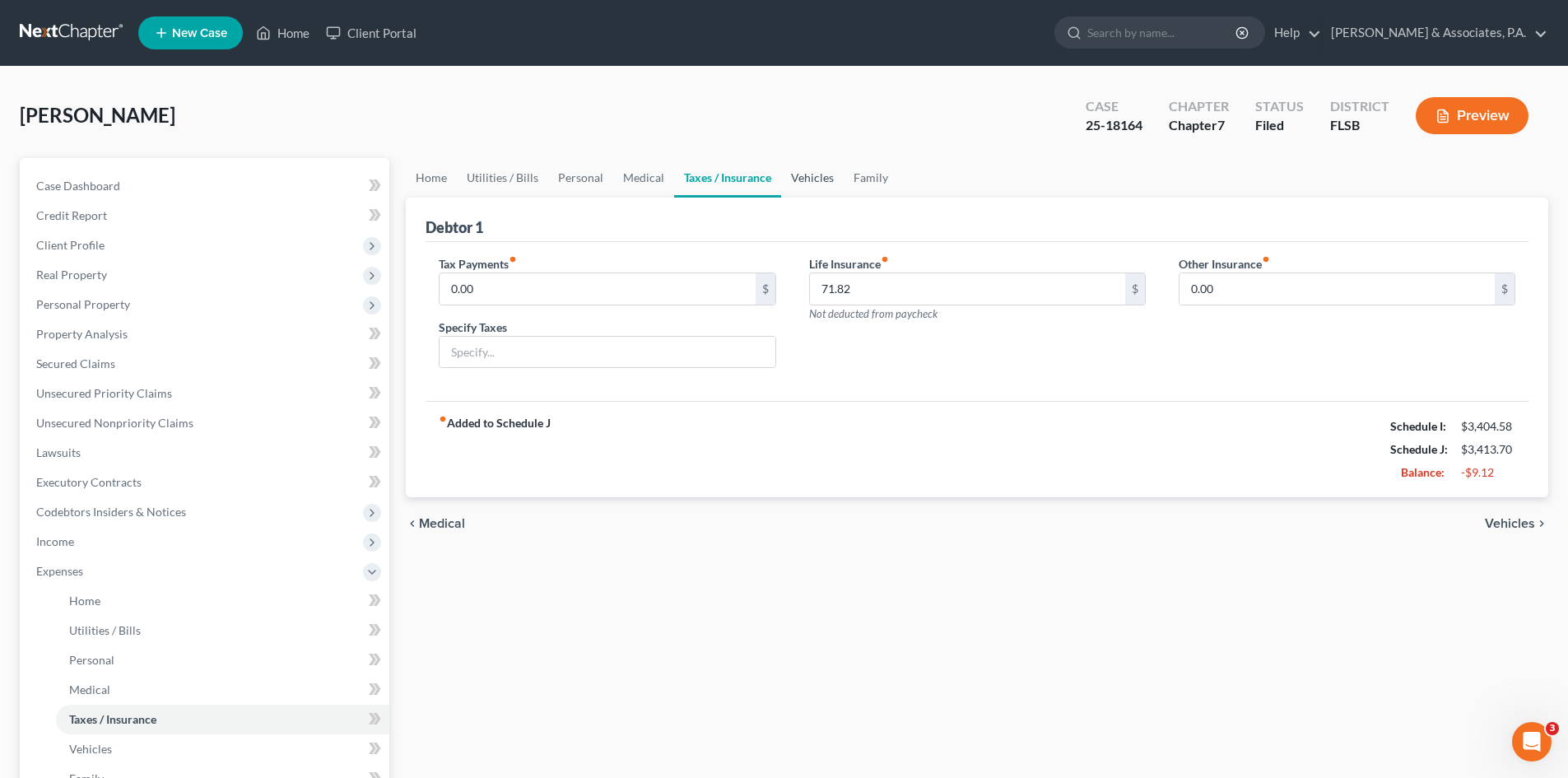
click at [810, 177] on link "Vehicles" at bounding box center [812, 178] width 62 height 40
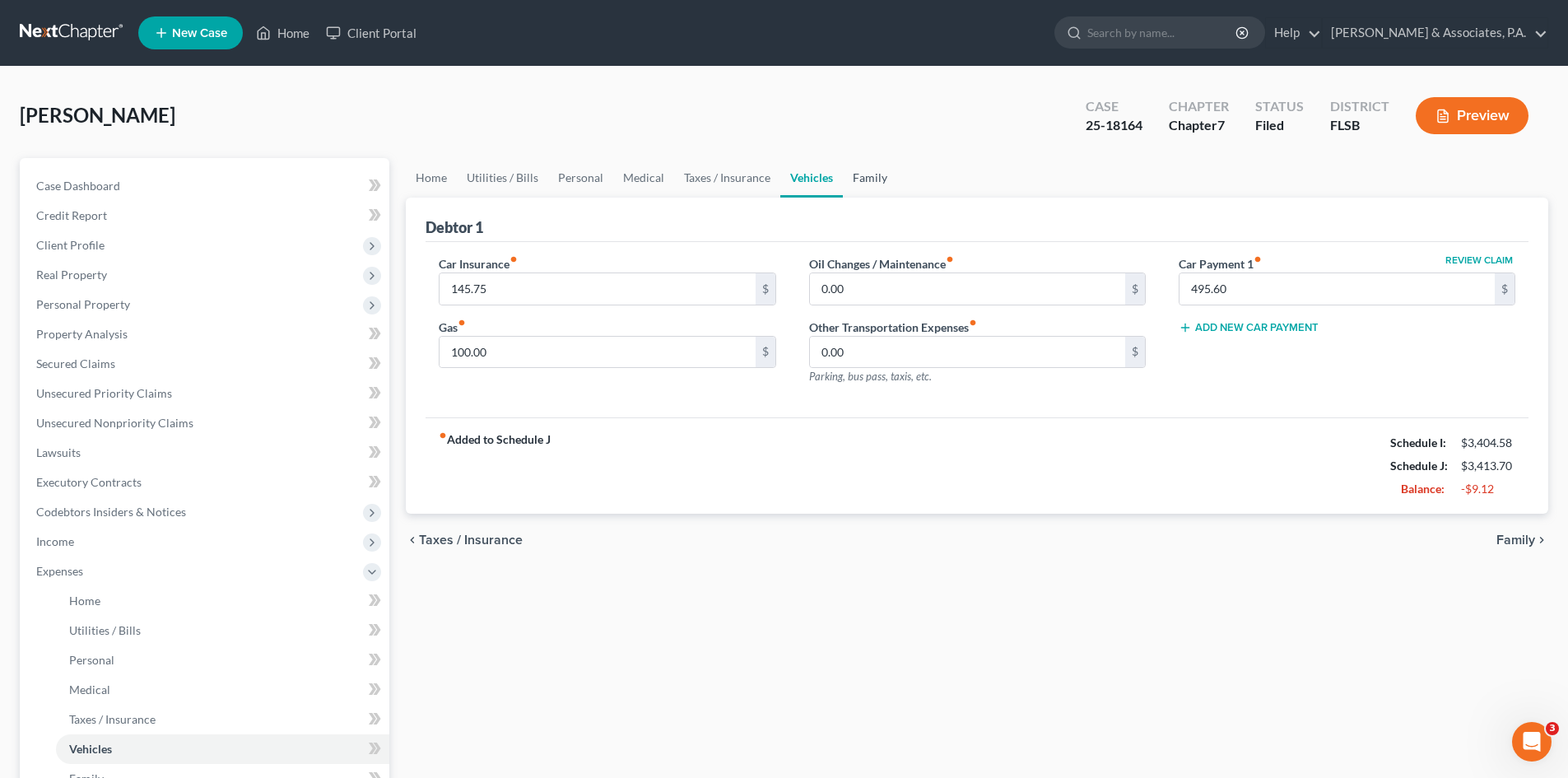
click at [866, 180] on link "Family" at bounding box center [870, 178] width 55 height 40
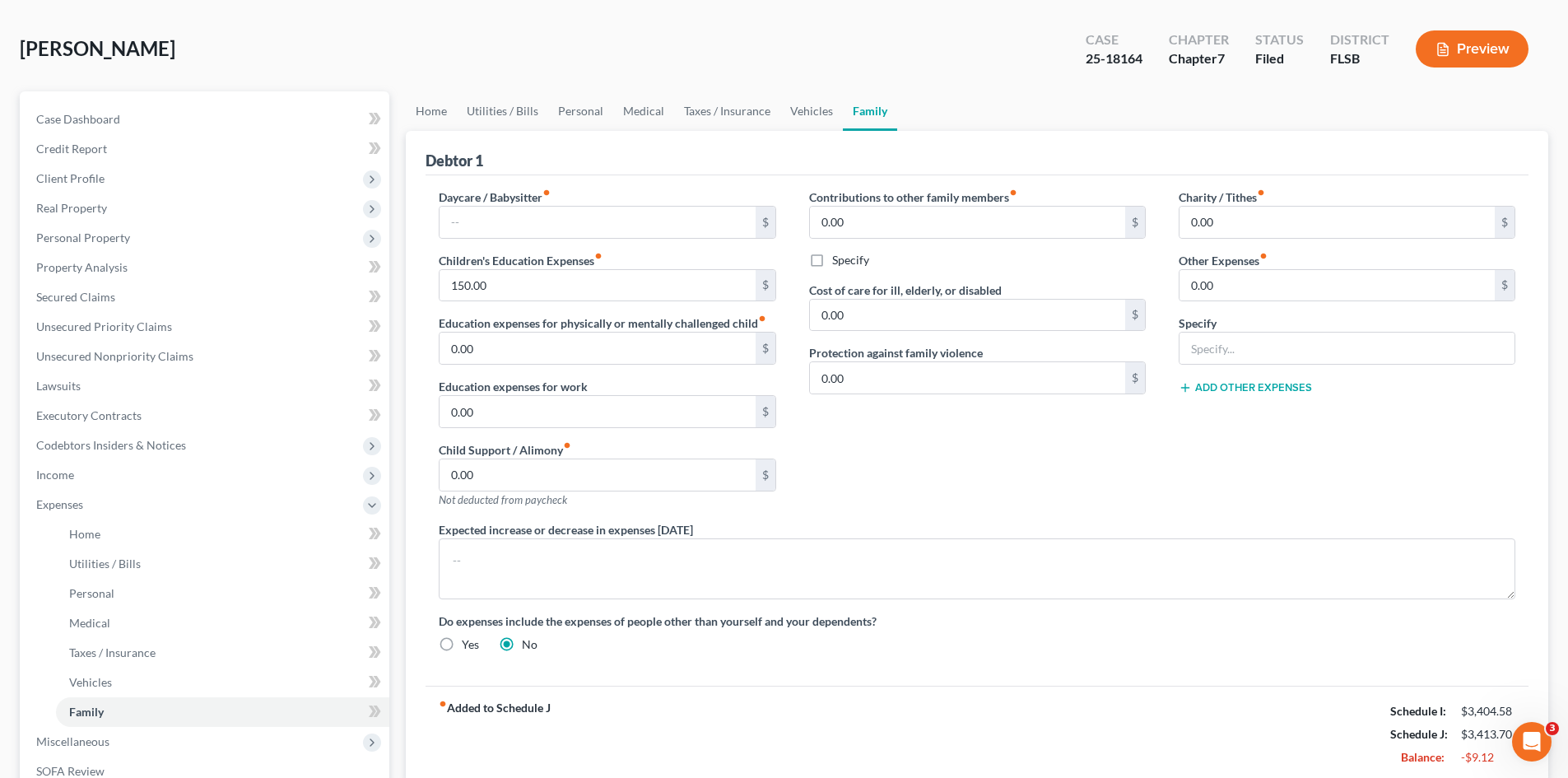
scroll to position [165, 0]
